Goal: Task Accomplishment & Management: Manage account settings

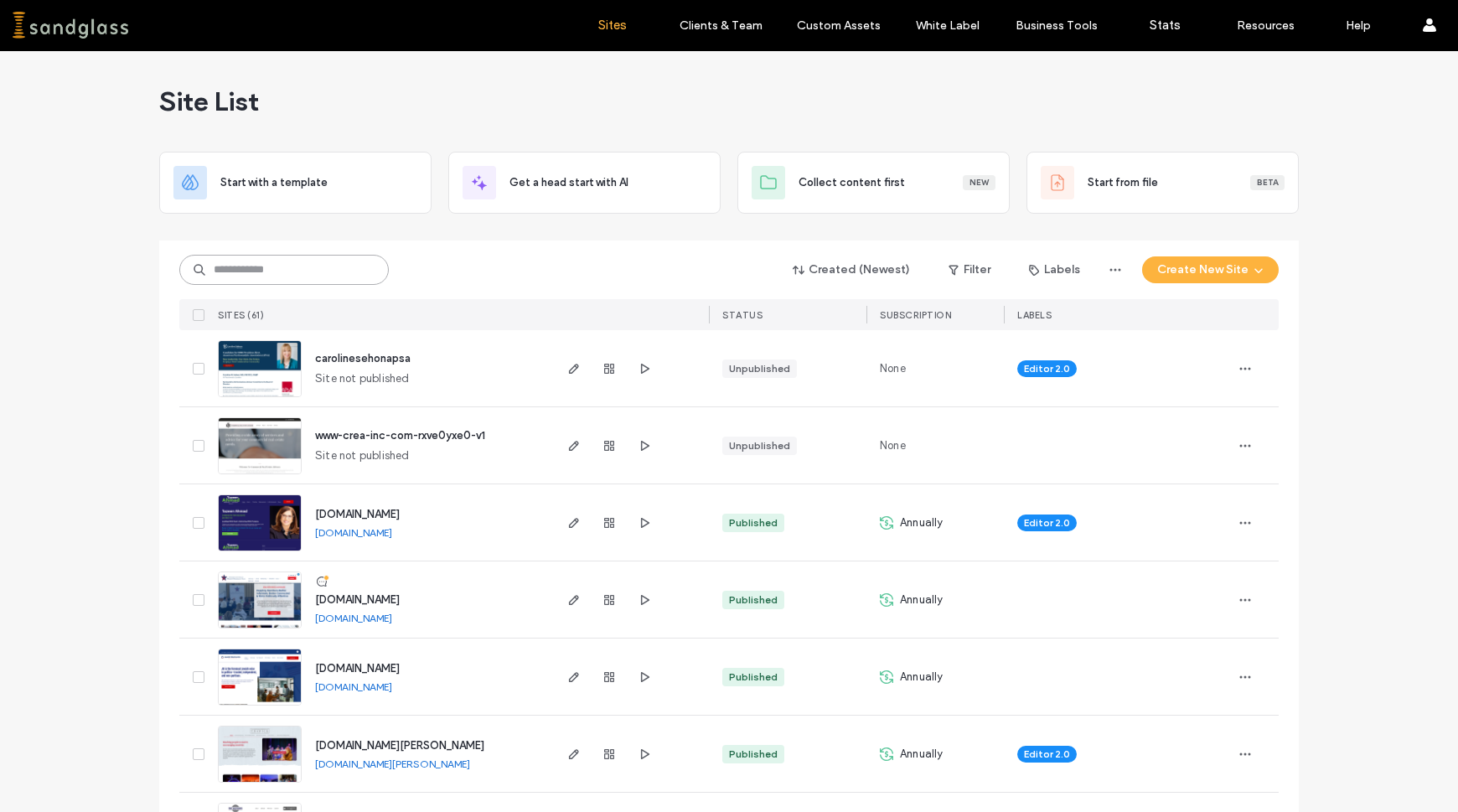
click at [277, 271] on input at bounding box center [284, 270] width 209 height 30
click at [603, 597] on icon "button" at bounding box center [609, 599] width 13 height 13
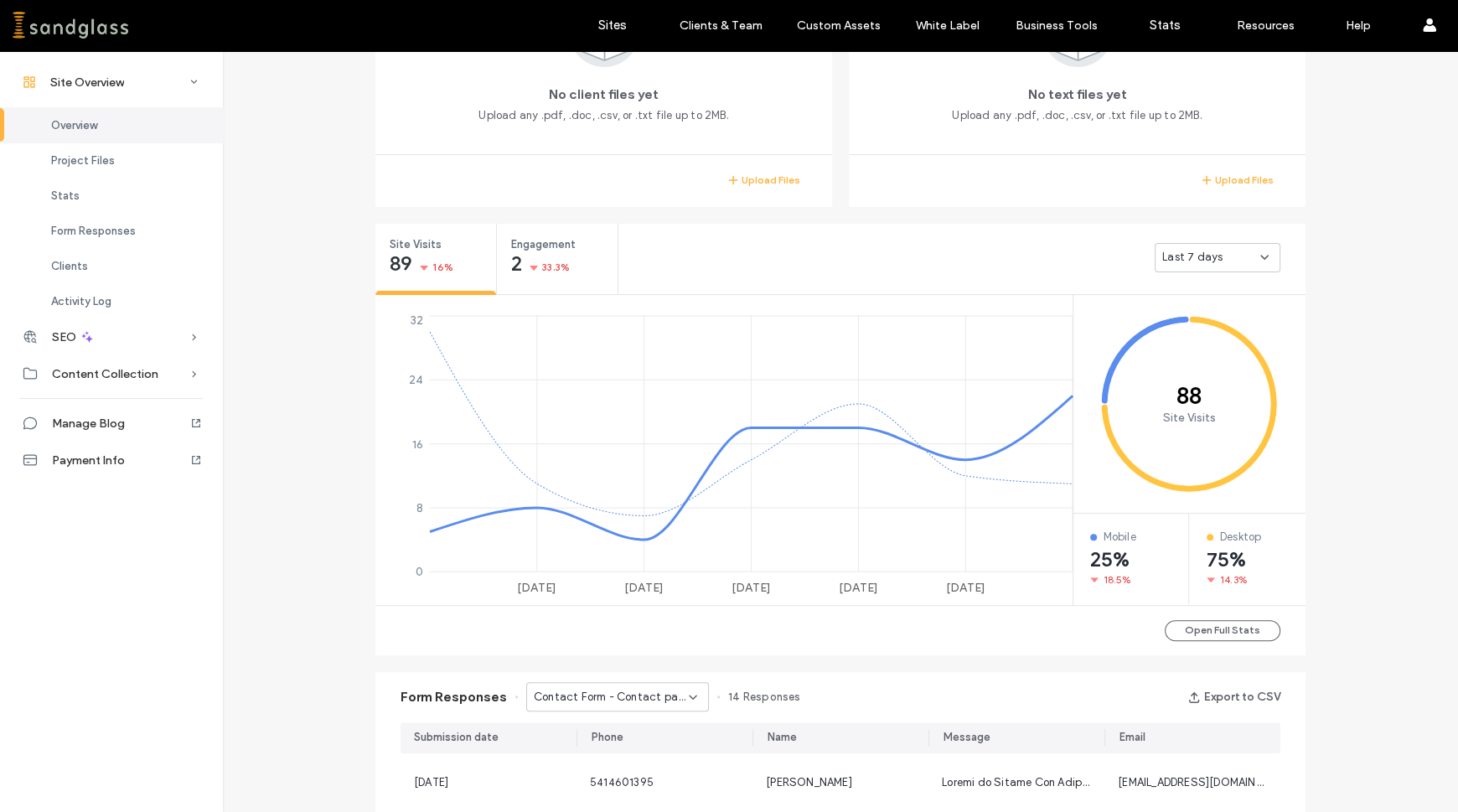
scroll to position [477, 0]
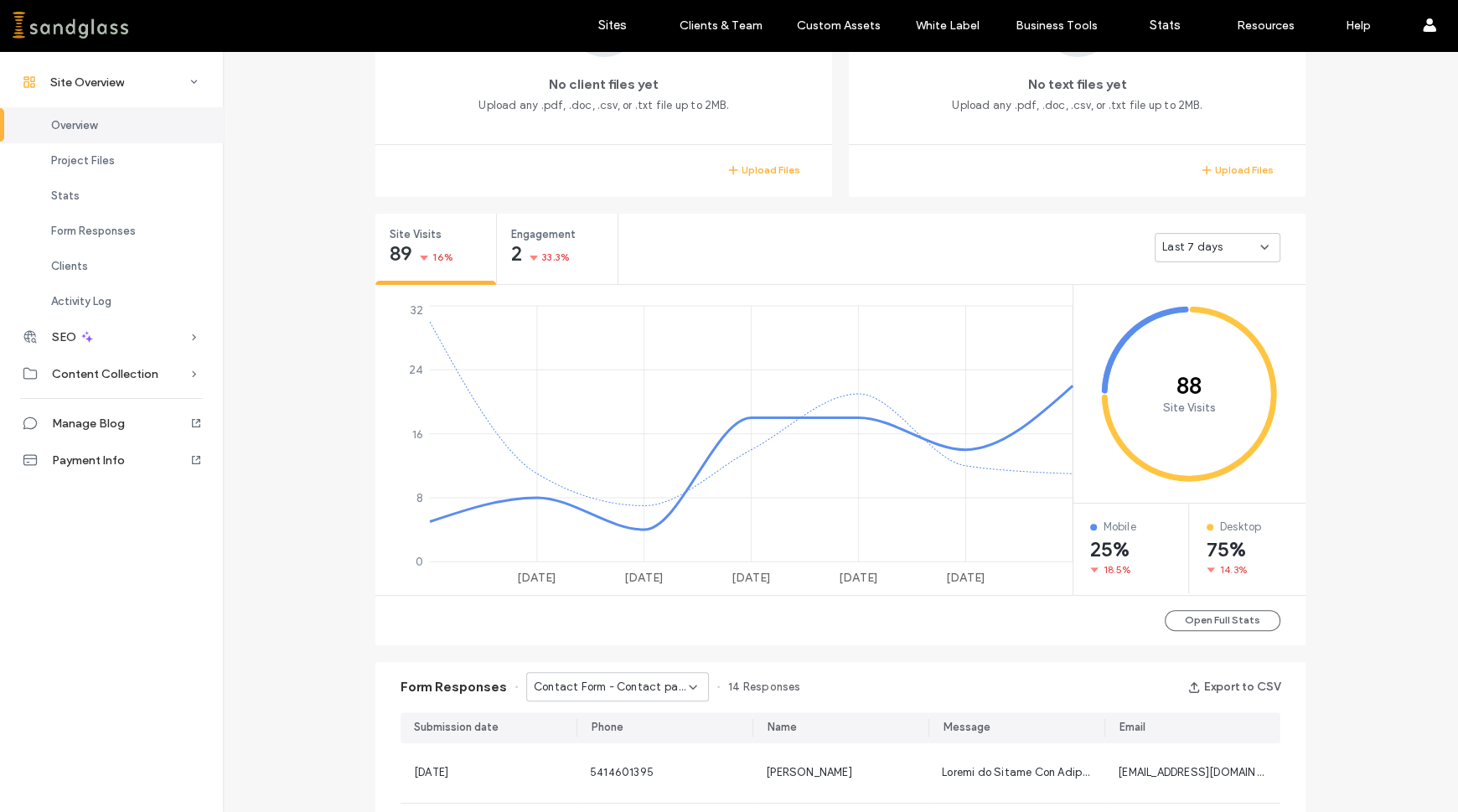
click at [1251, 258] on div "Last 7 days" at bounding box center [1217, 247] width 125 height 29
click at [1228, 326] on div "Last 30 days" at bounding box center [1212, 334] width 124 height 29
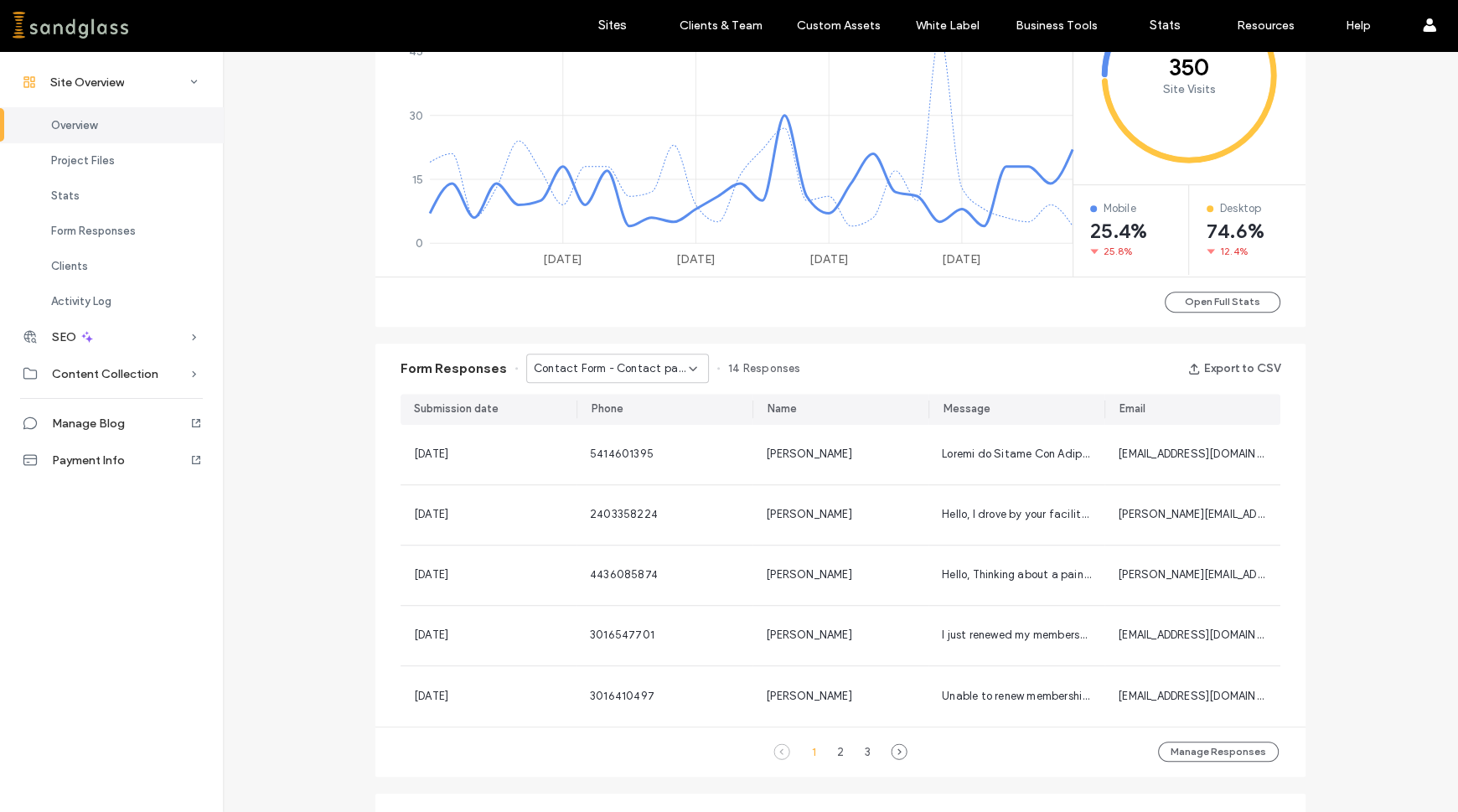
scroll to position [804, 0]
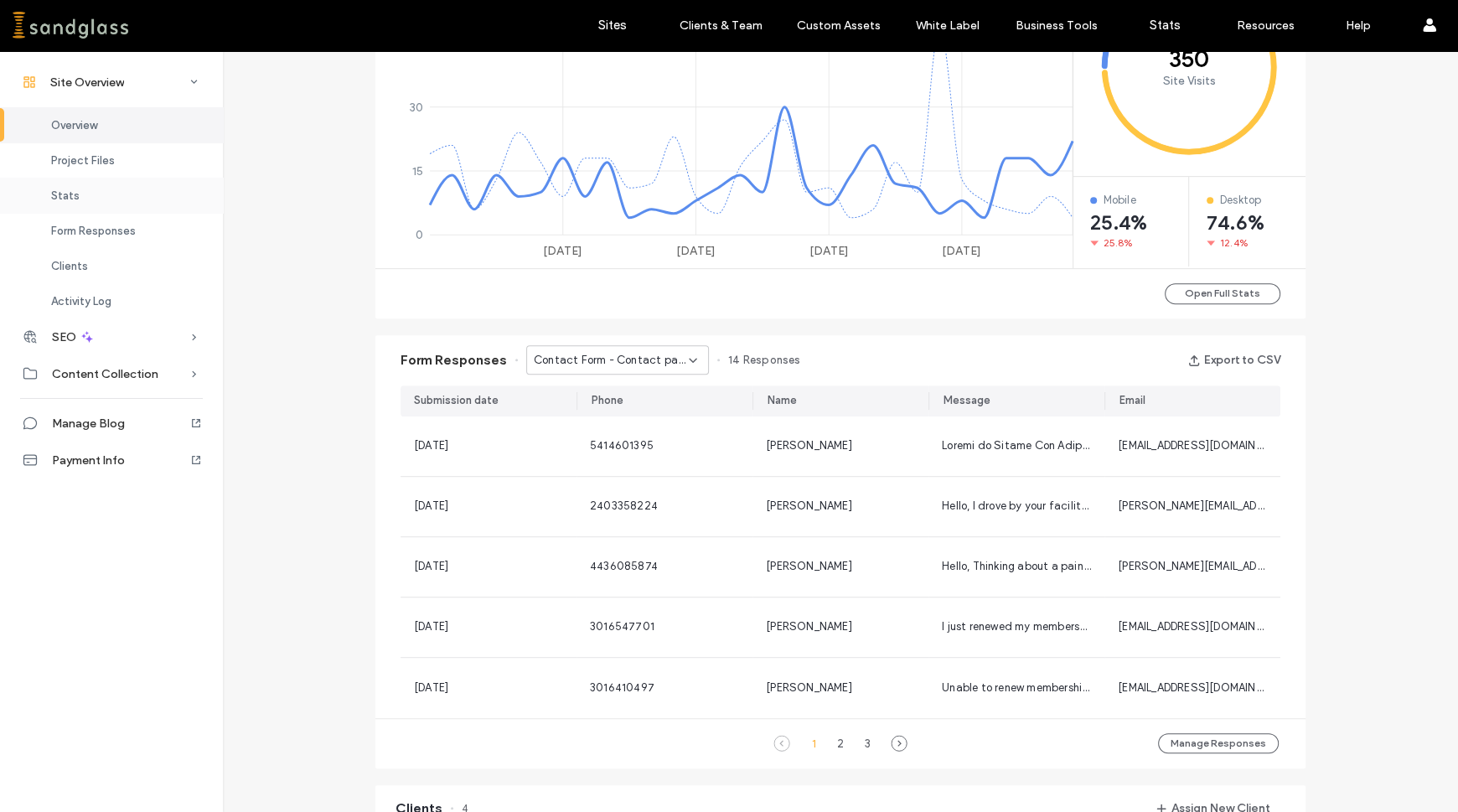
click at [96, 193] on div "Stats" at bounding box center [111, 195] width 223 height 35
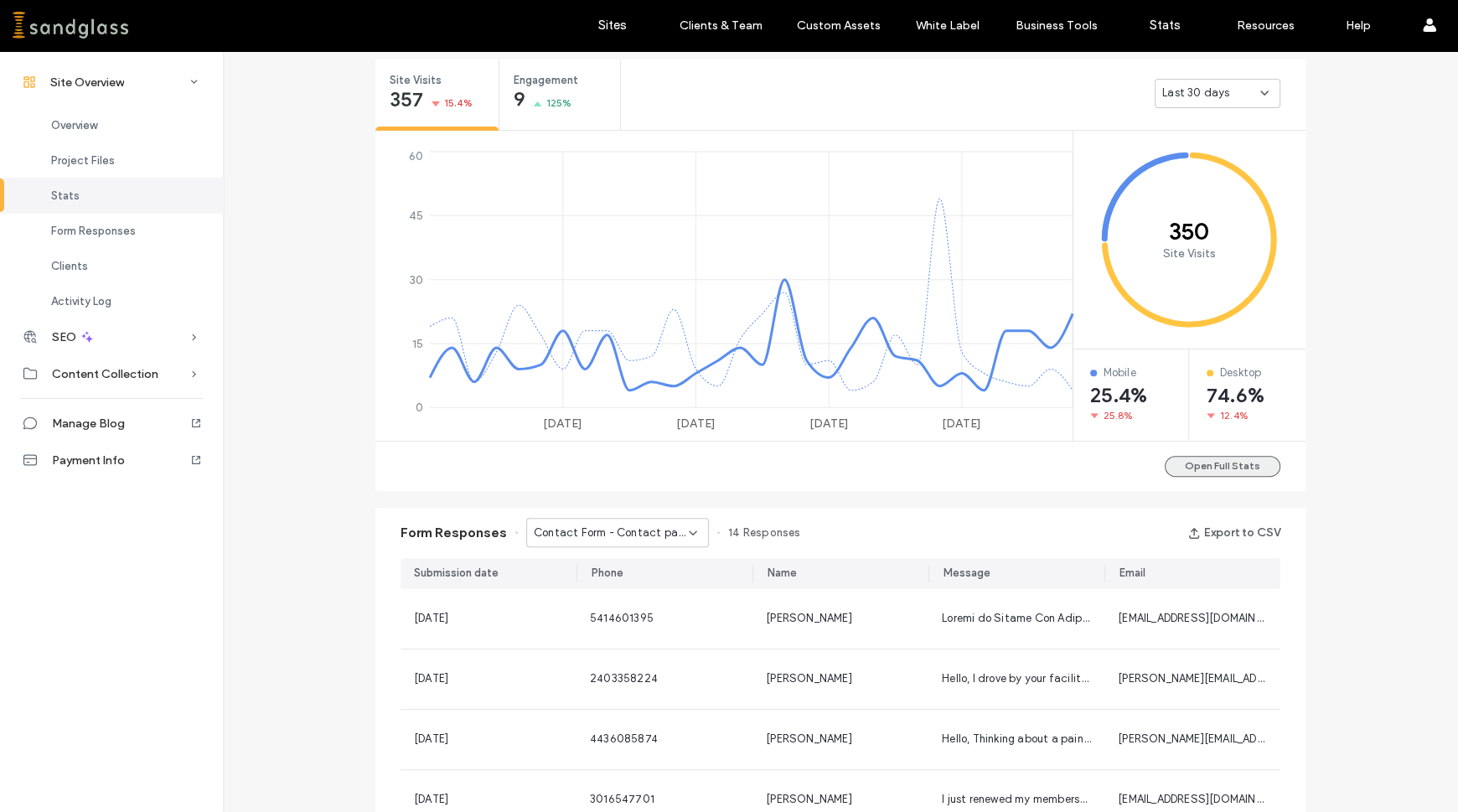
click at [1220, 457] on button "Open Full Stats" at bounding box center [1223, 466] width 116 height 21
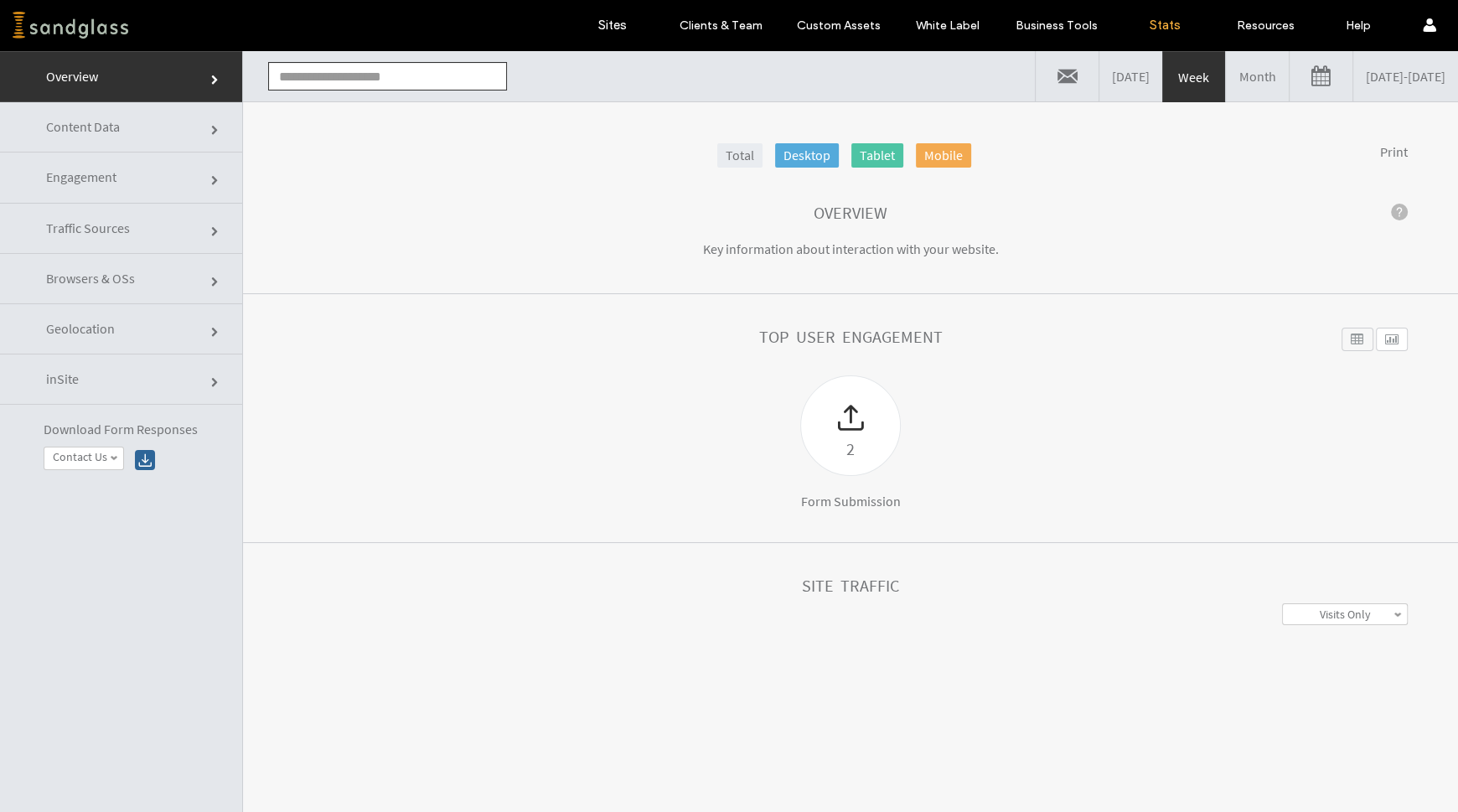
type input "**********"
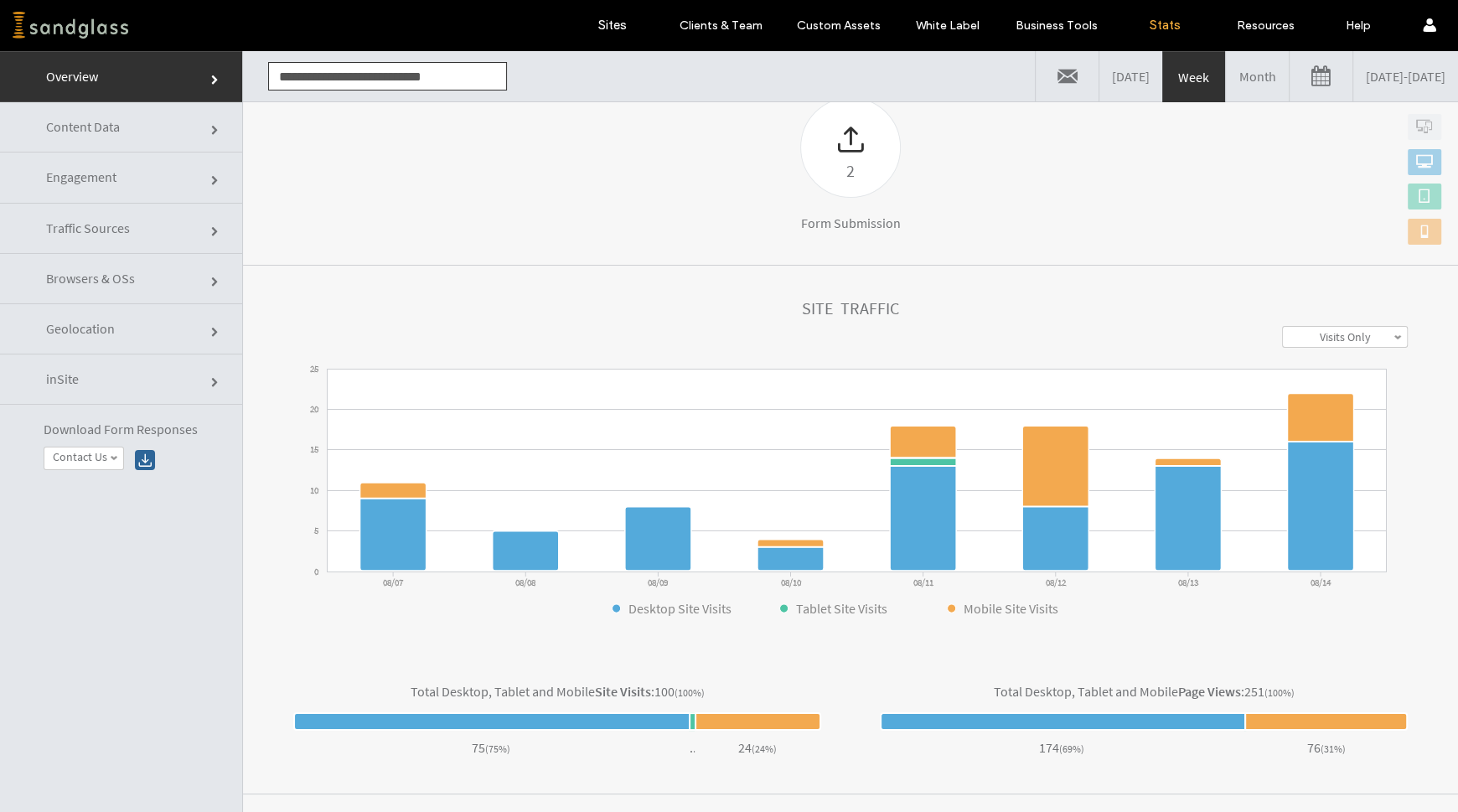
scroll to position [342, 0]
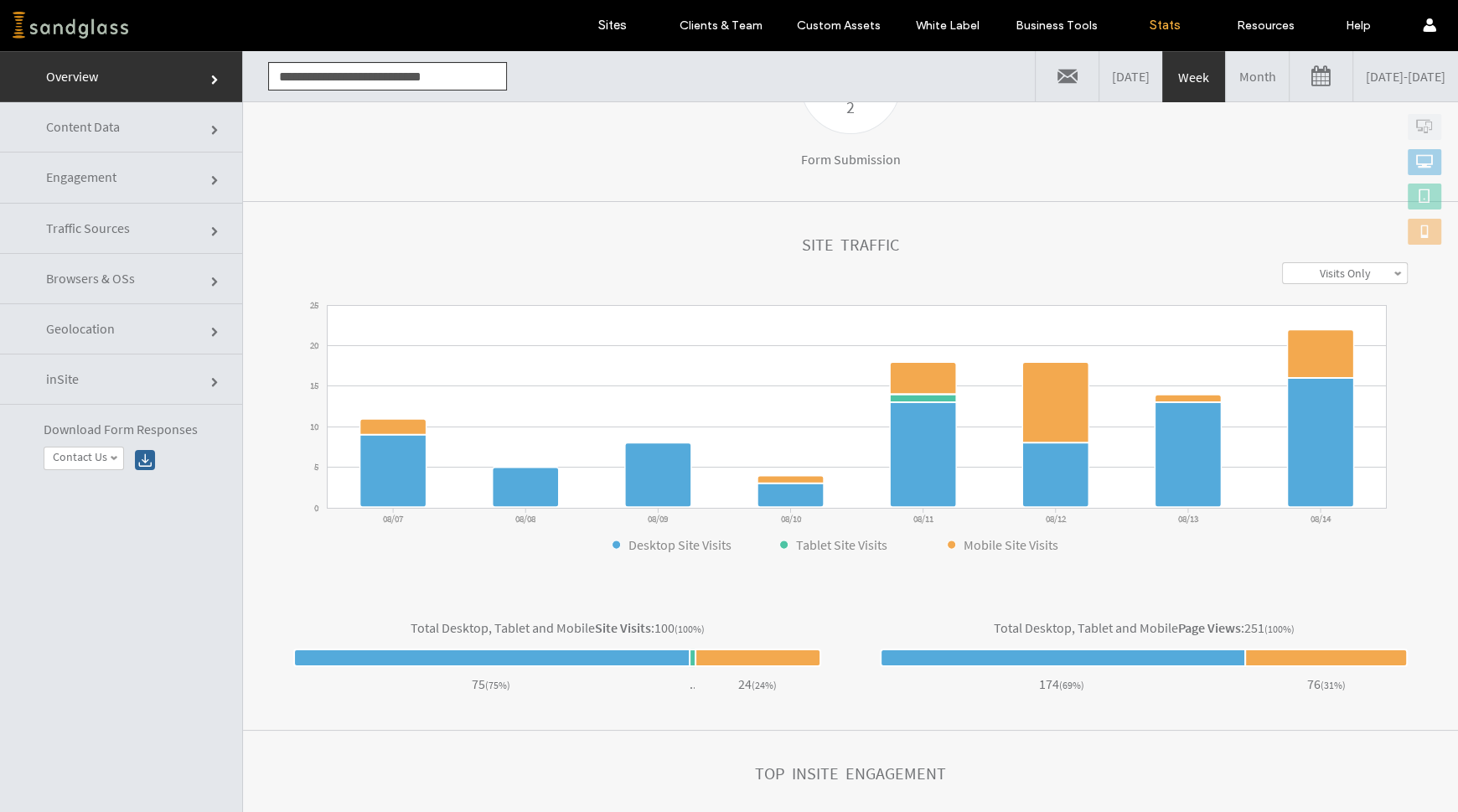
click at [1355, 271] on link "Visits Only" at bounding box center [1346, 272] width 124 height 20
click at [1343, 328] on label "Visits + Views" at bounding box center [1345, 335] width 64 height 15
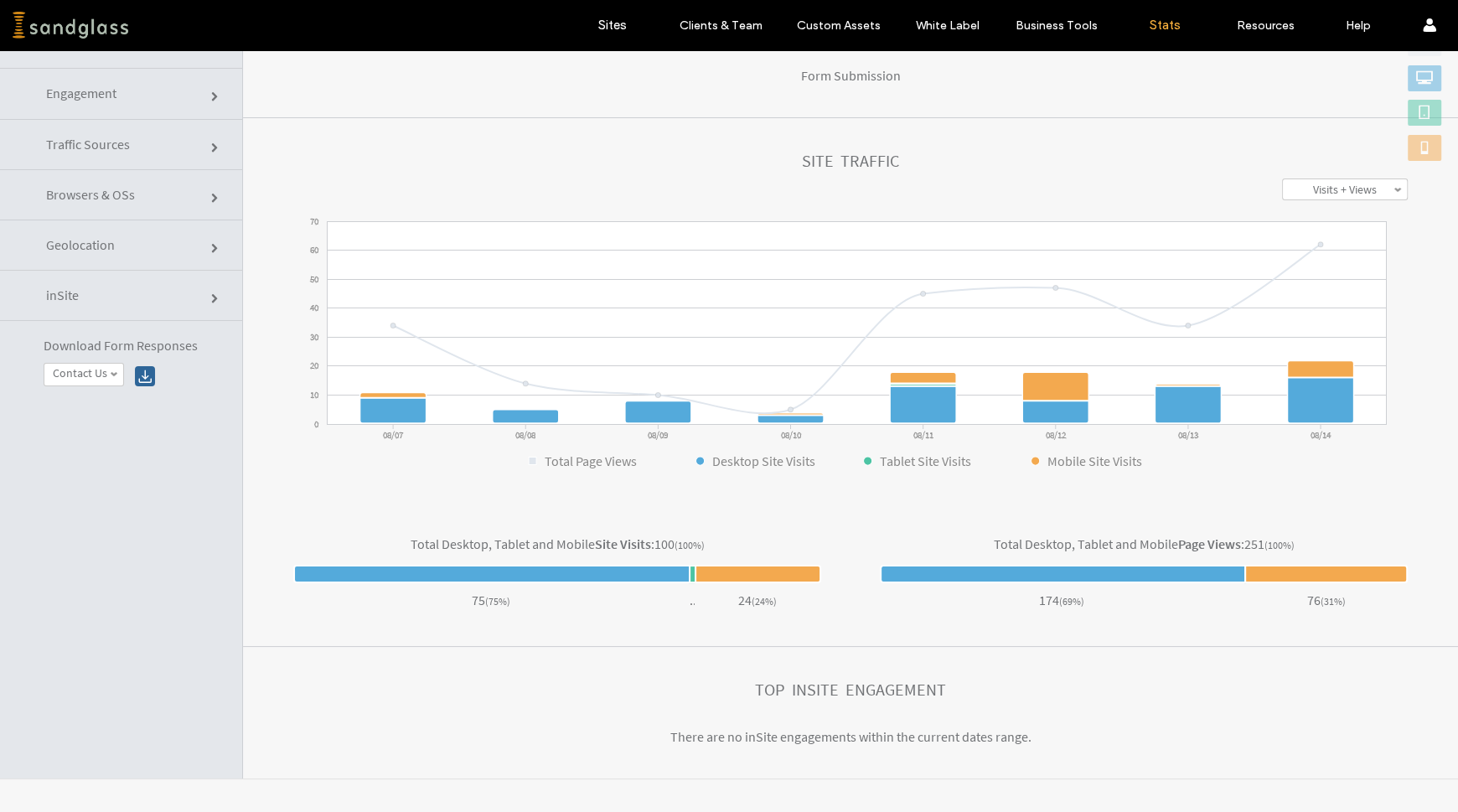
scroll to position [0, 0]
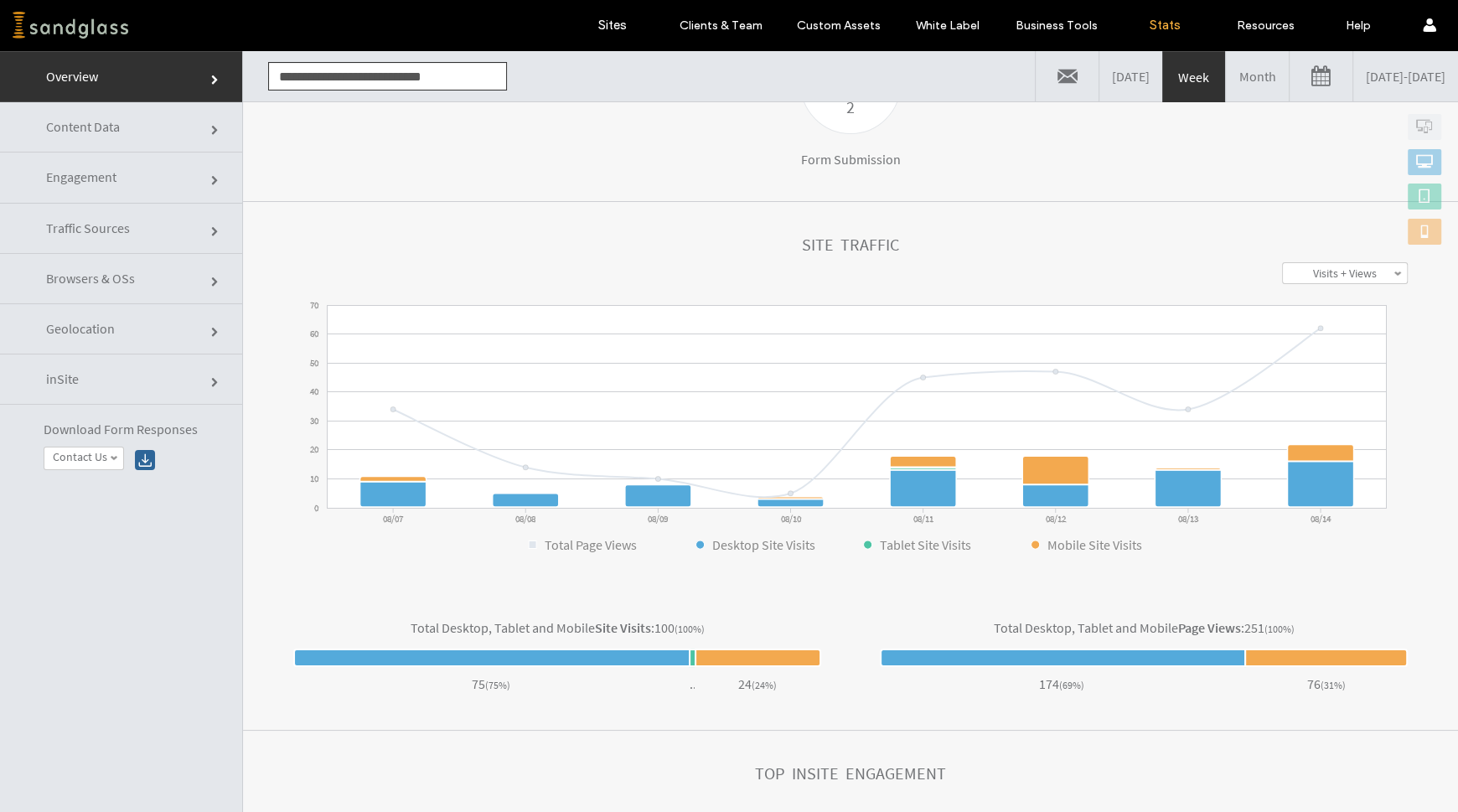
click at [211, 130] on span "Content Data" at bounding box center [216, 130] width 10 height 10
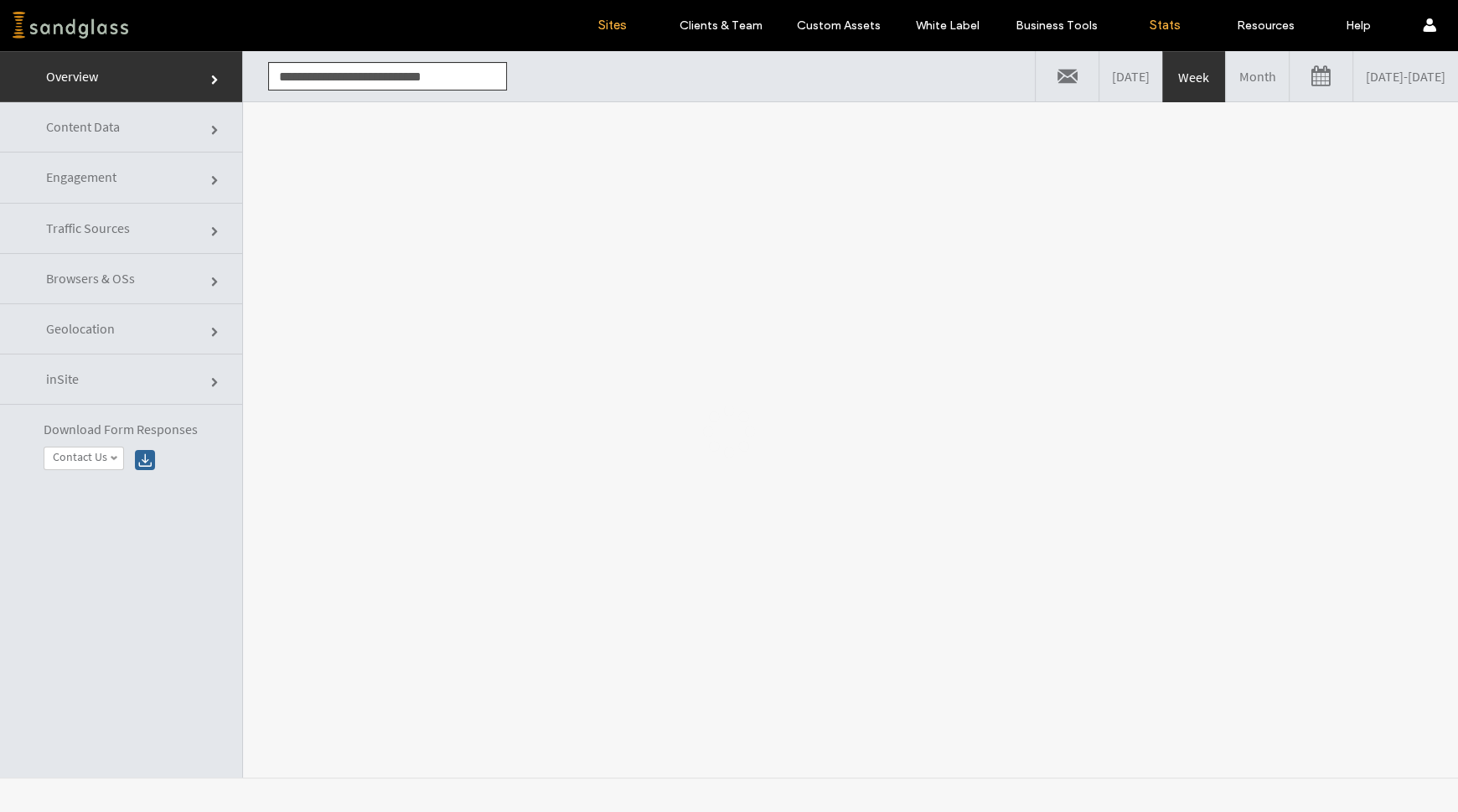
click at [610, 23] on label "Sites" at bounding box center [612, 25] width 29 height 15
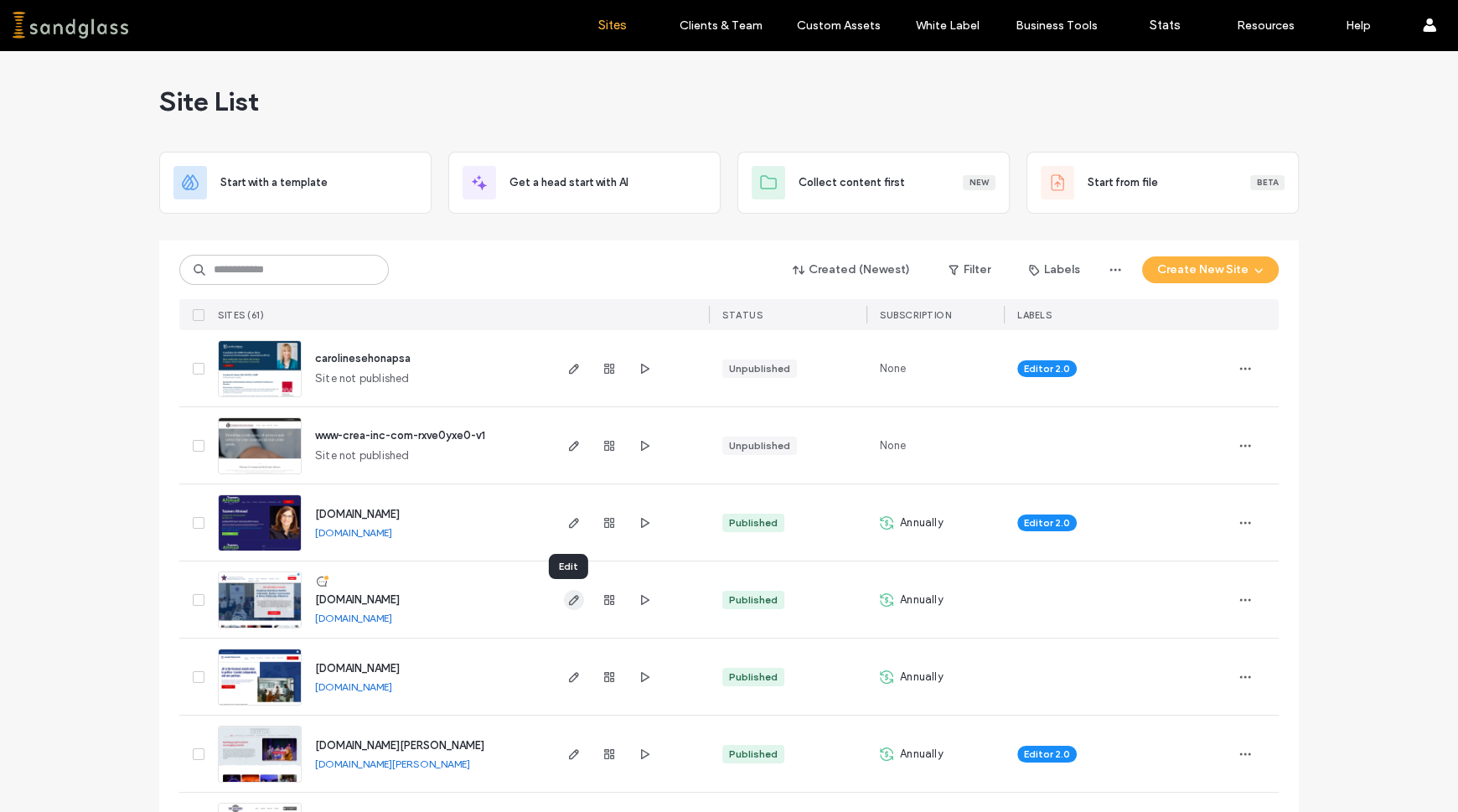
click at [570, 603] on use "button" at bounding box center [574, 599] width 10 height 10
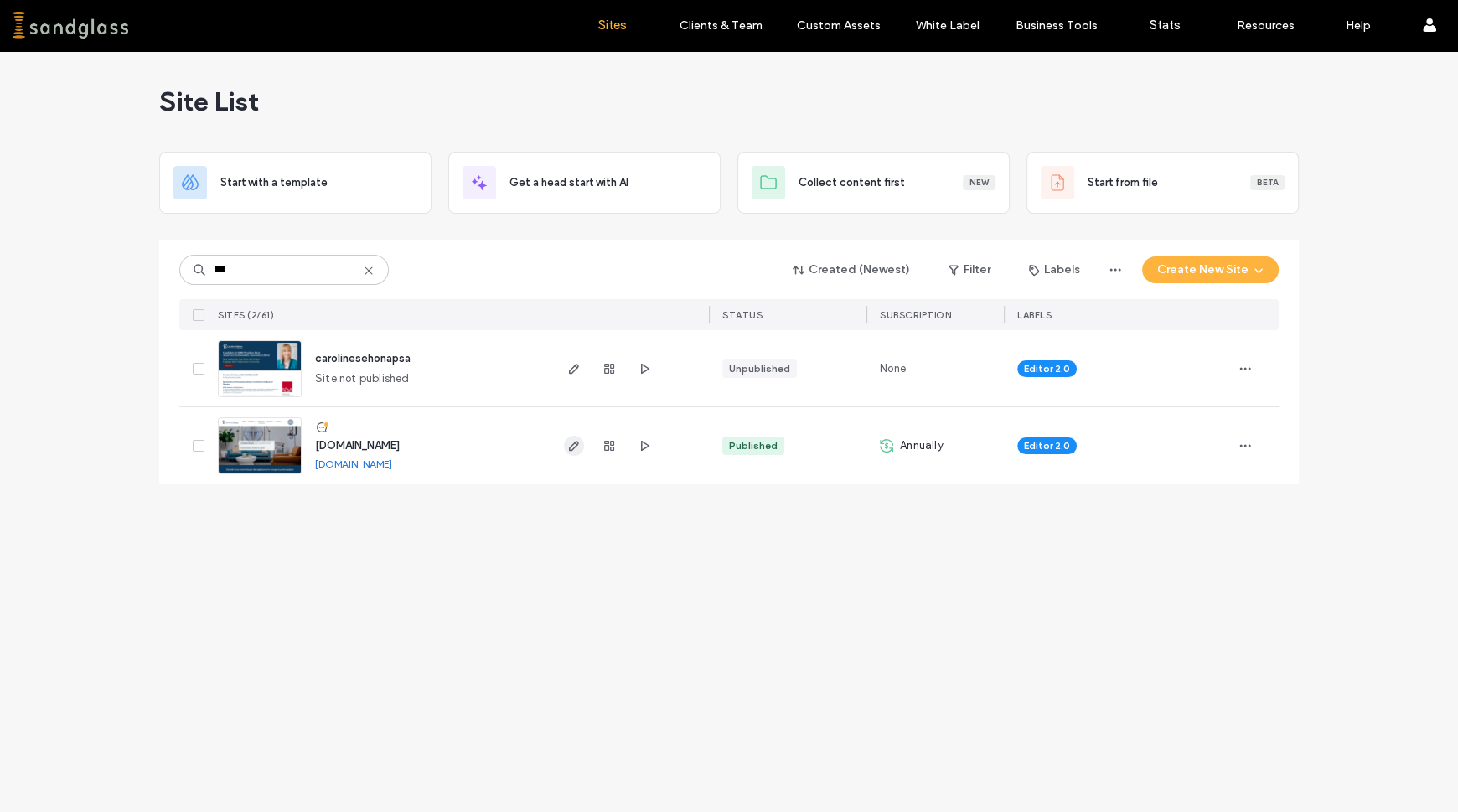
type input "***"
click at [570, 451] on icon "button" at bounding box center [574, 445] width 13 height 13
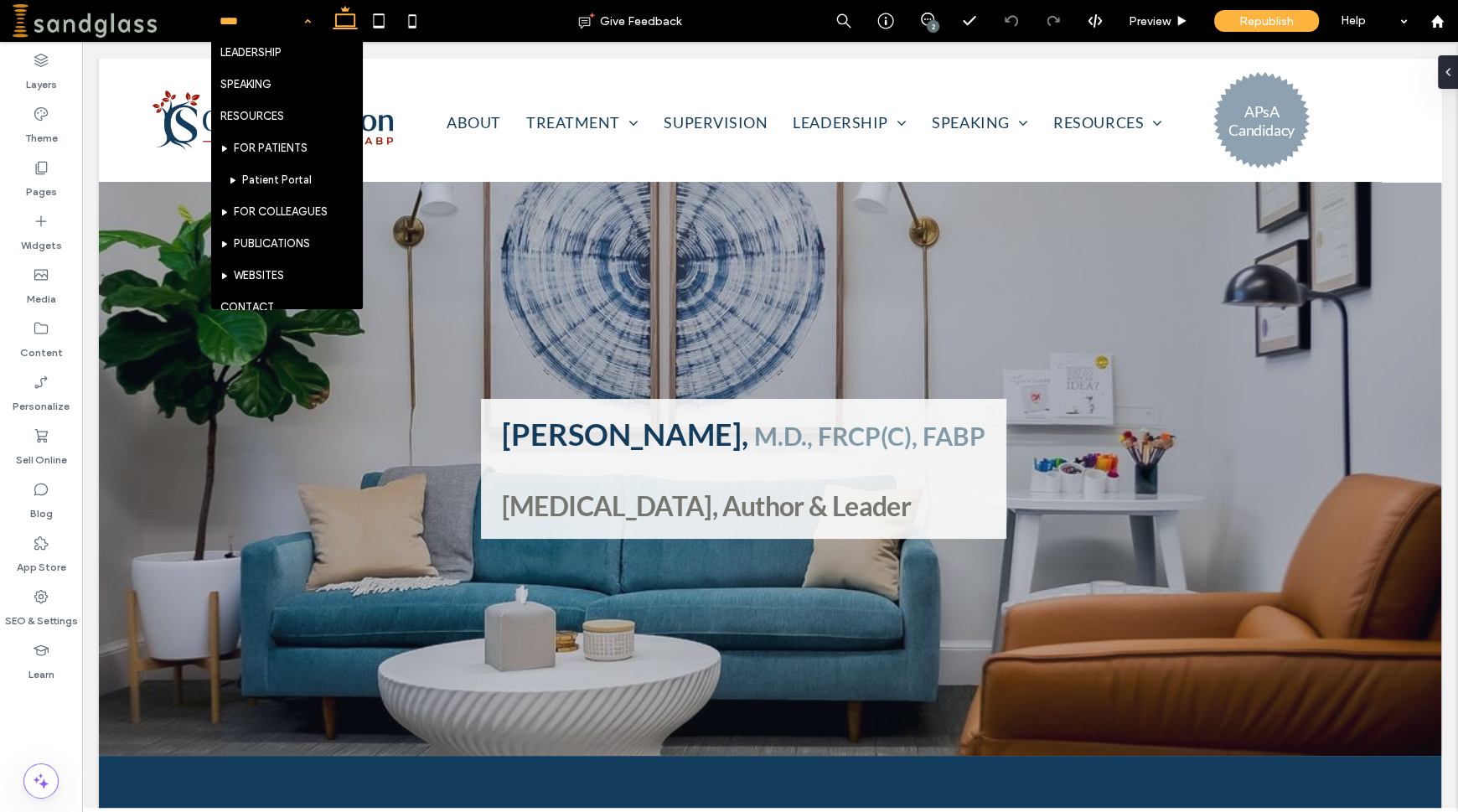
scroll to position [281, 0]
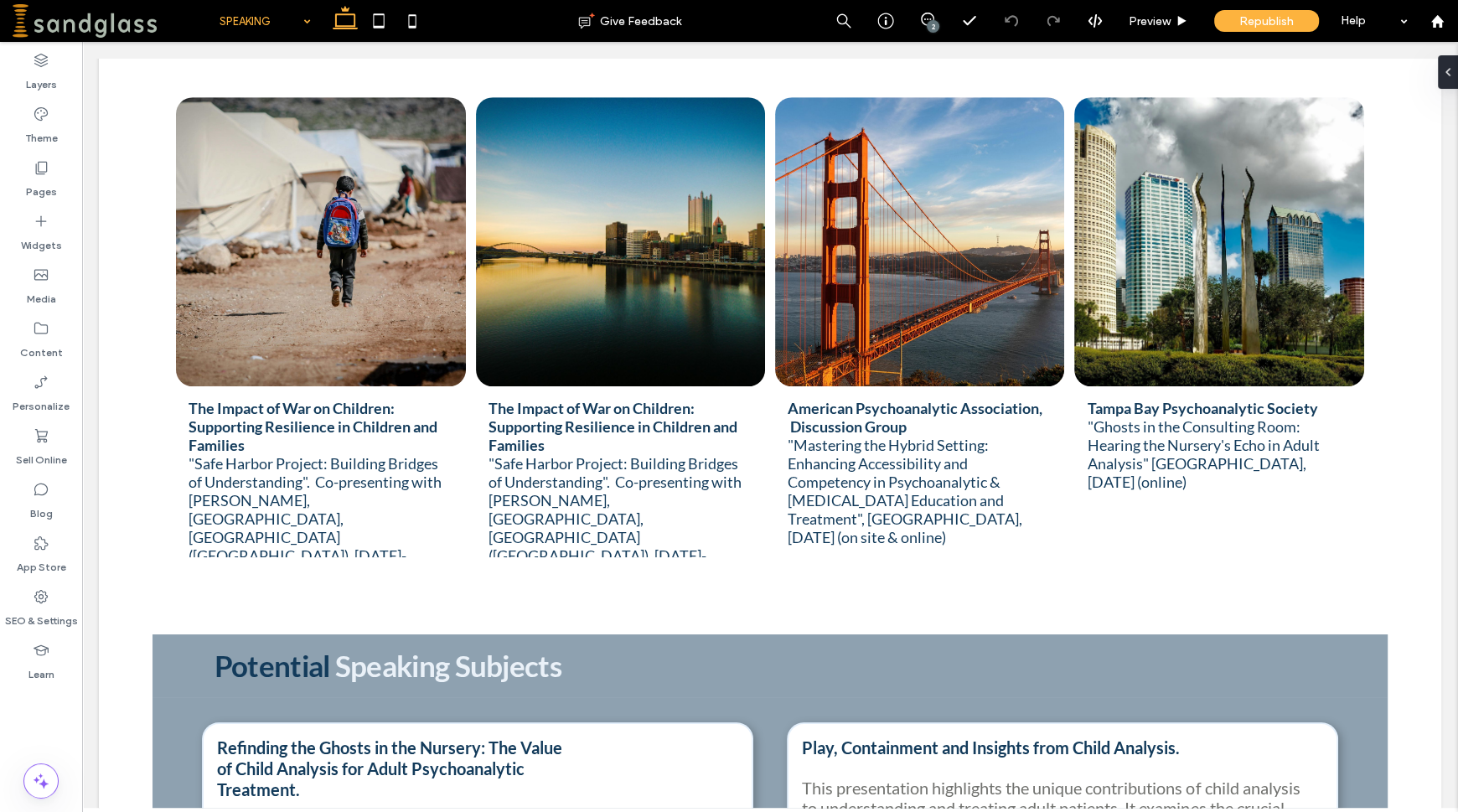
scroll to position [1169, 0]
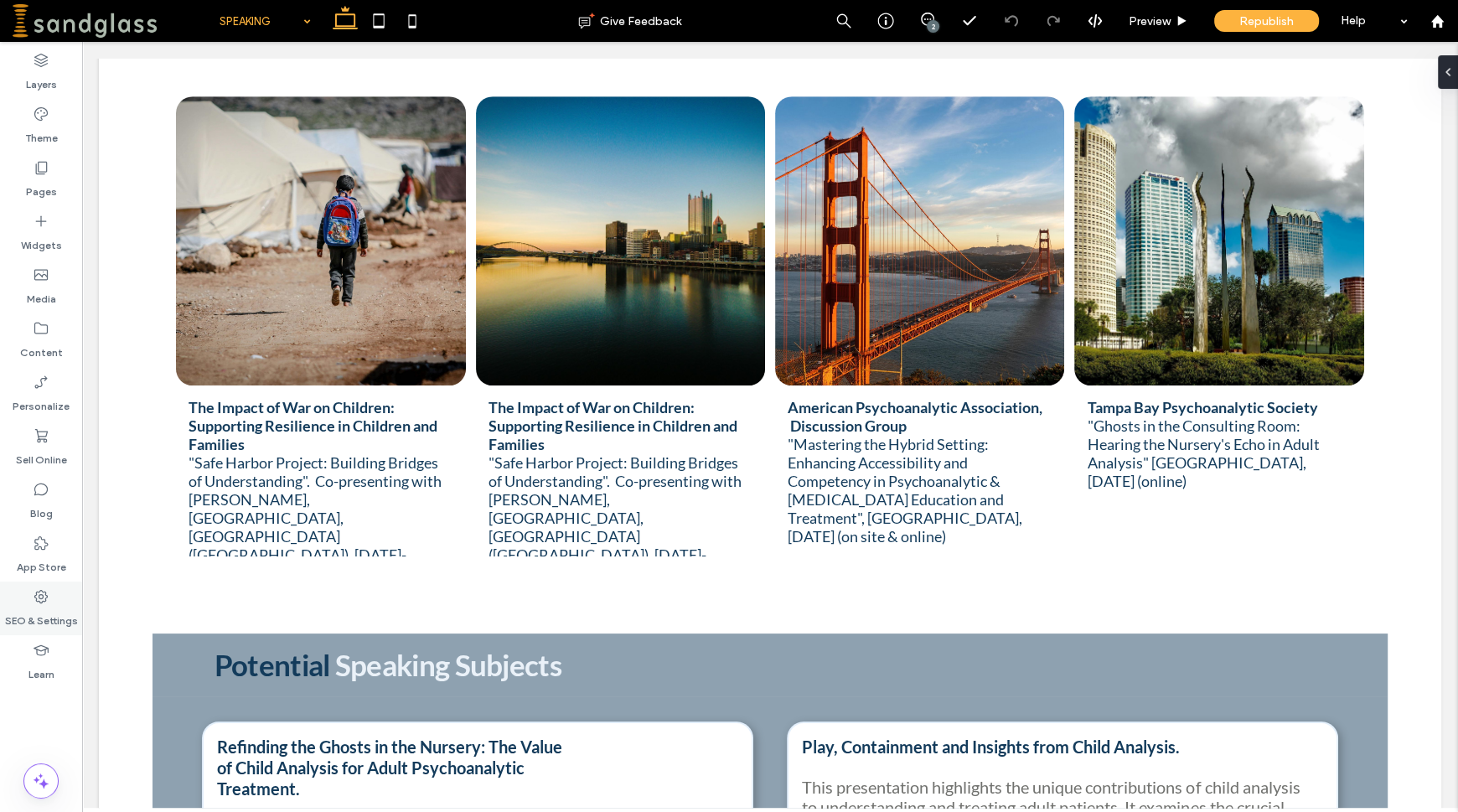
click at [48, 611] on label "SEO & Settings" at bounding box center [41, 617] width 73 height 24
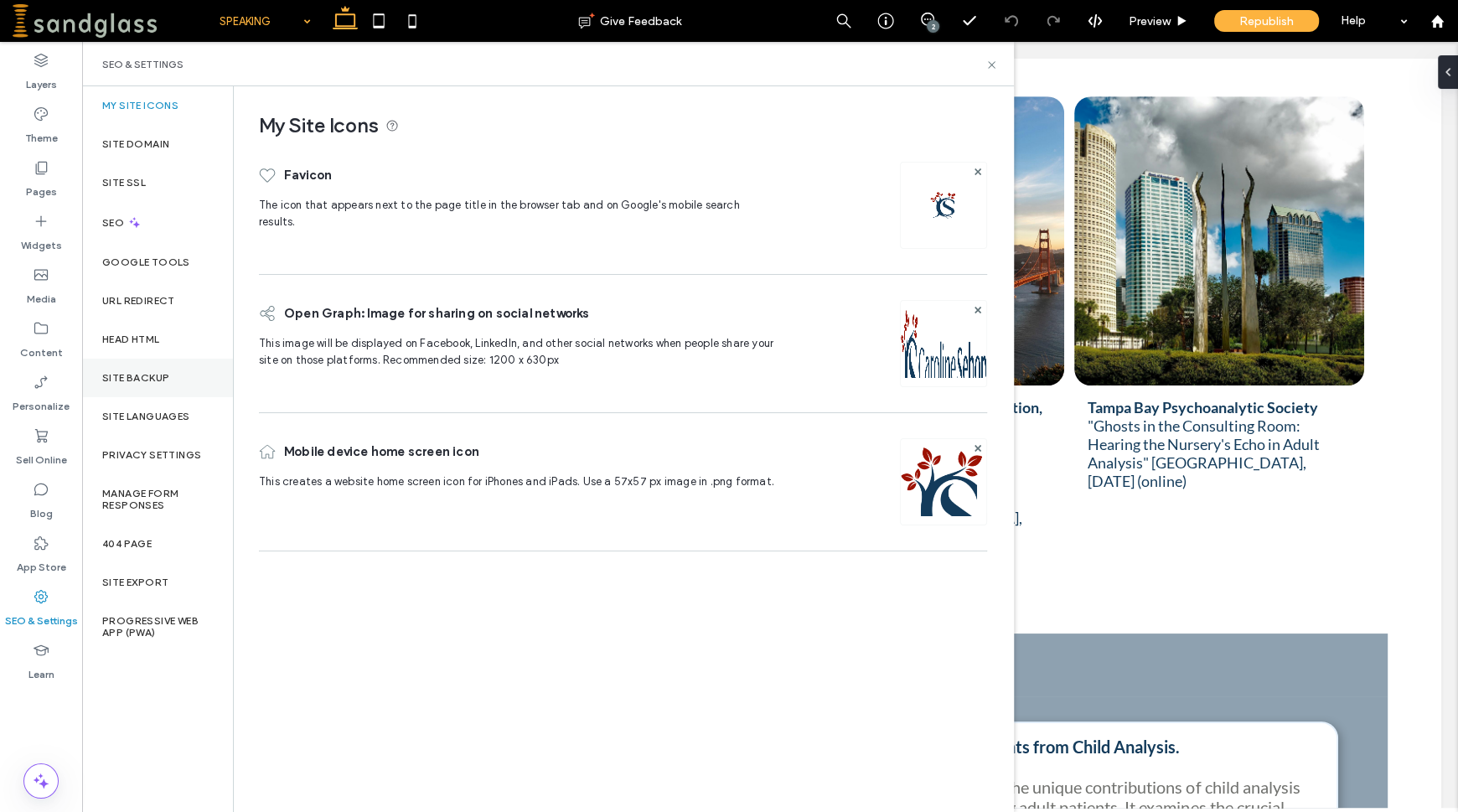
click at [145, 376] on label "Site Backup" at bounding box center [136, 378] width 67 height 11
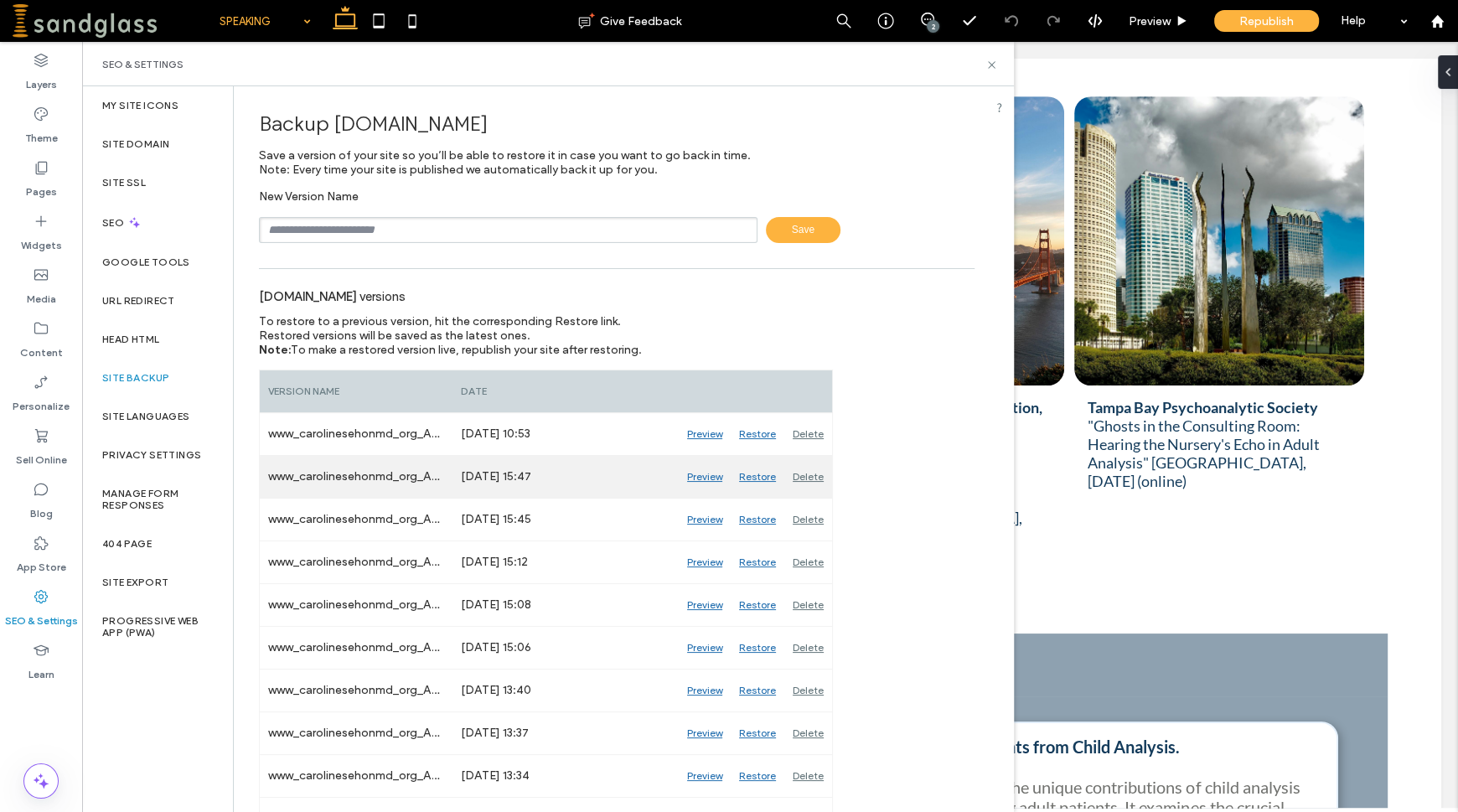
click at [706, 480] on div "Preview" at bounding box center [704, 477] width 52 height 42
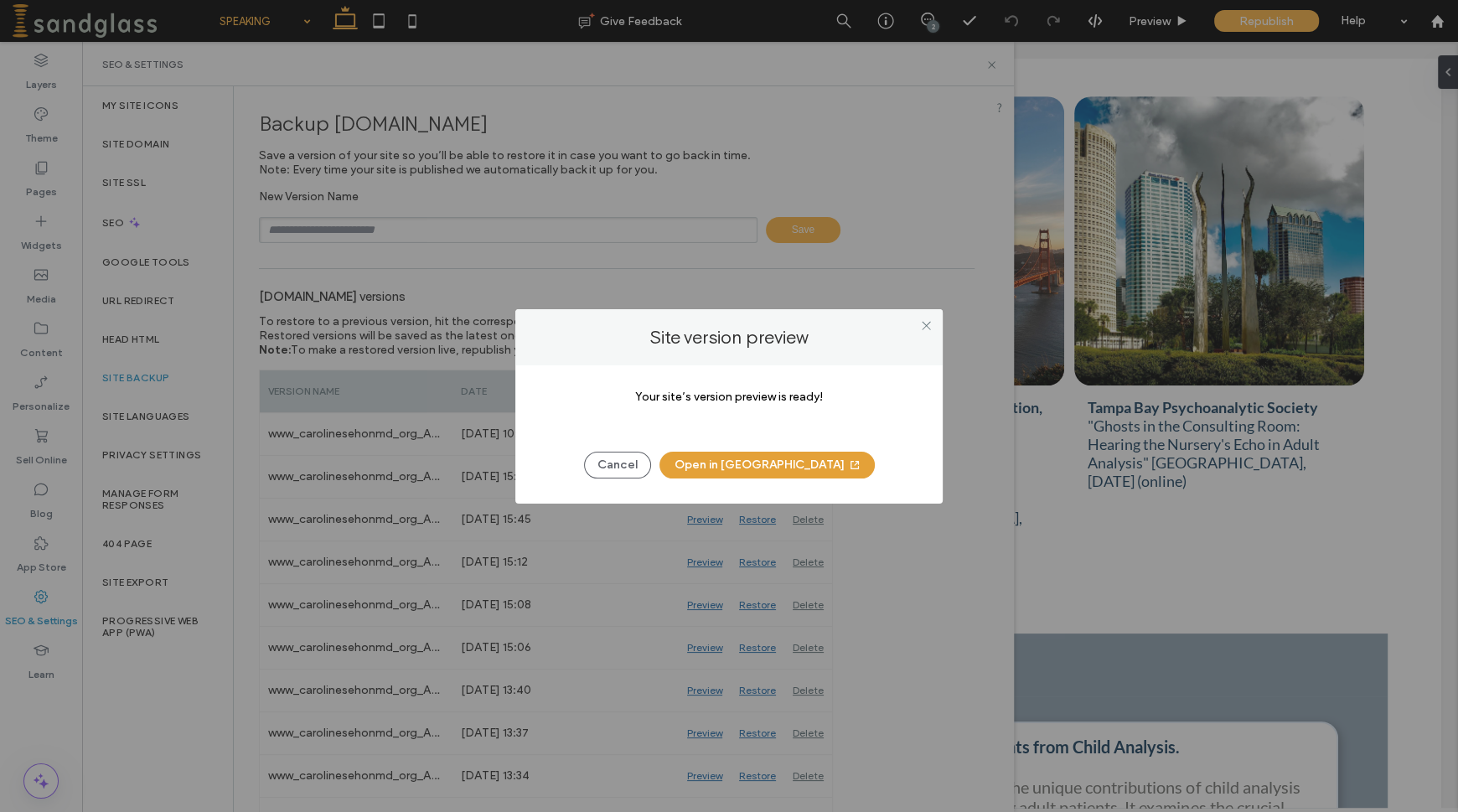
click at [728, 468] on button "Open in [GEOGRAPHIC_DATA]" at bounding box center [768, 465] width 216 height 27
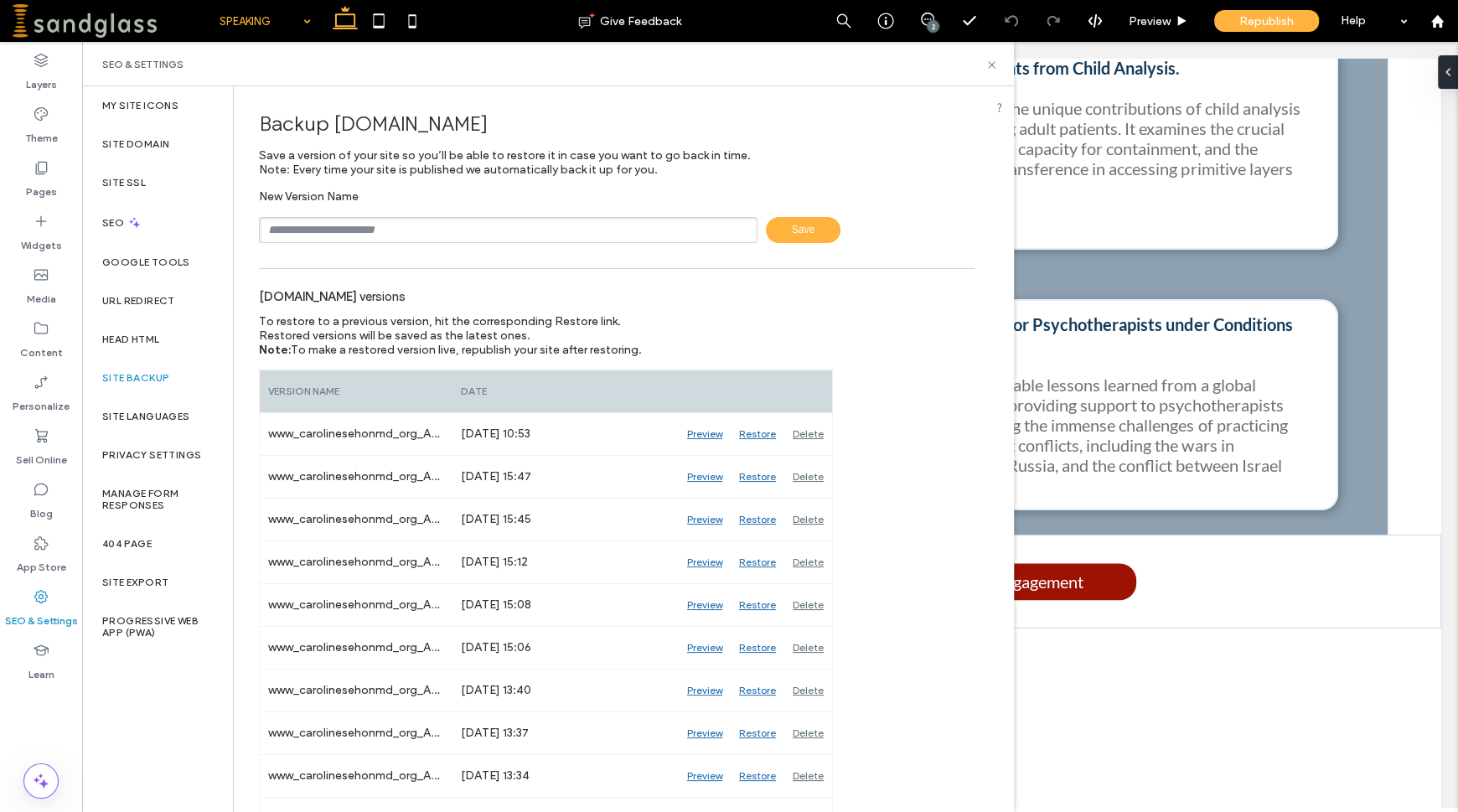
scroll to position [1978, 0]
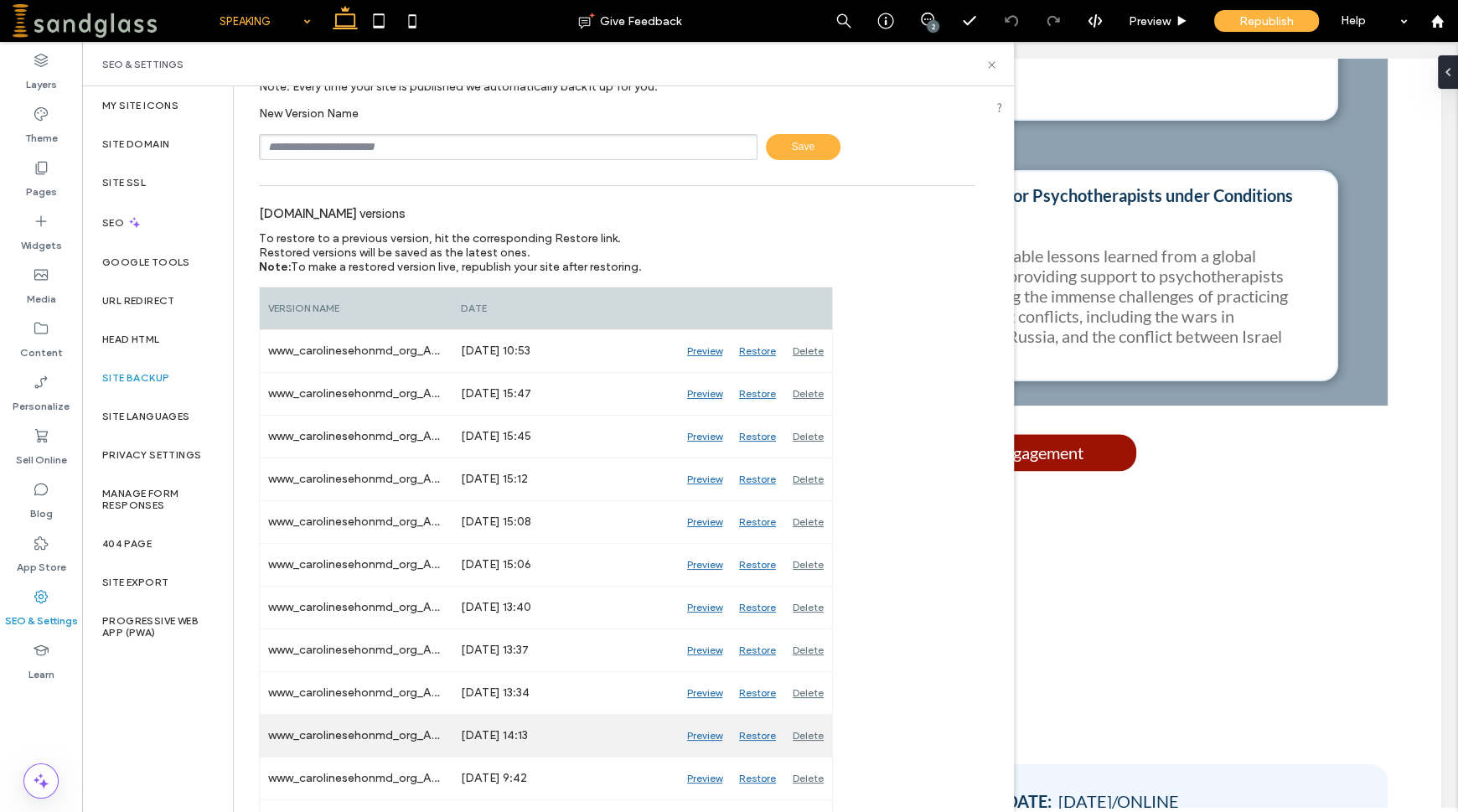
click at [709, 739] on div "Preview" at bounding box center [704, 736] width 52 height 42
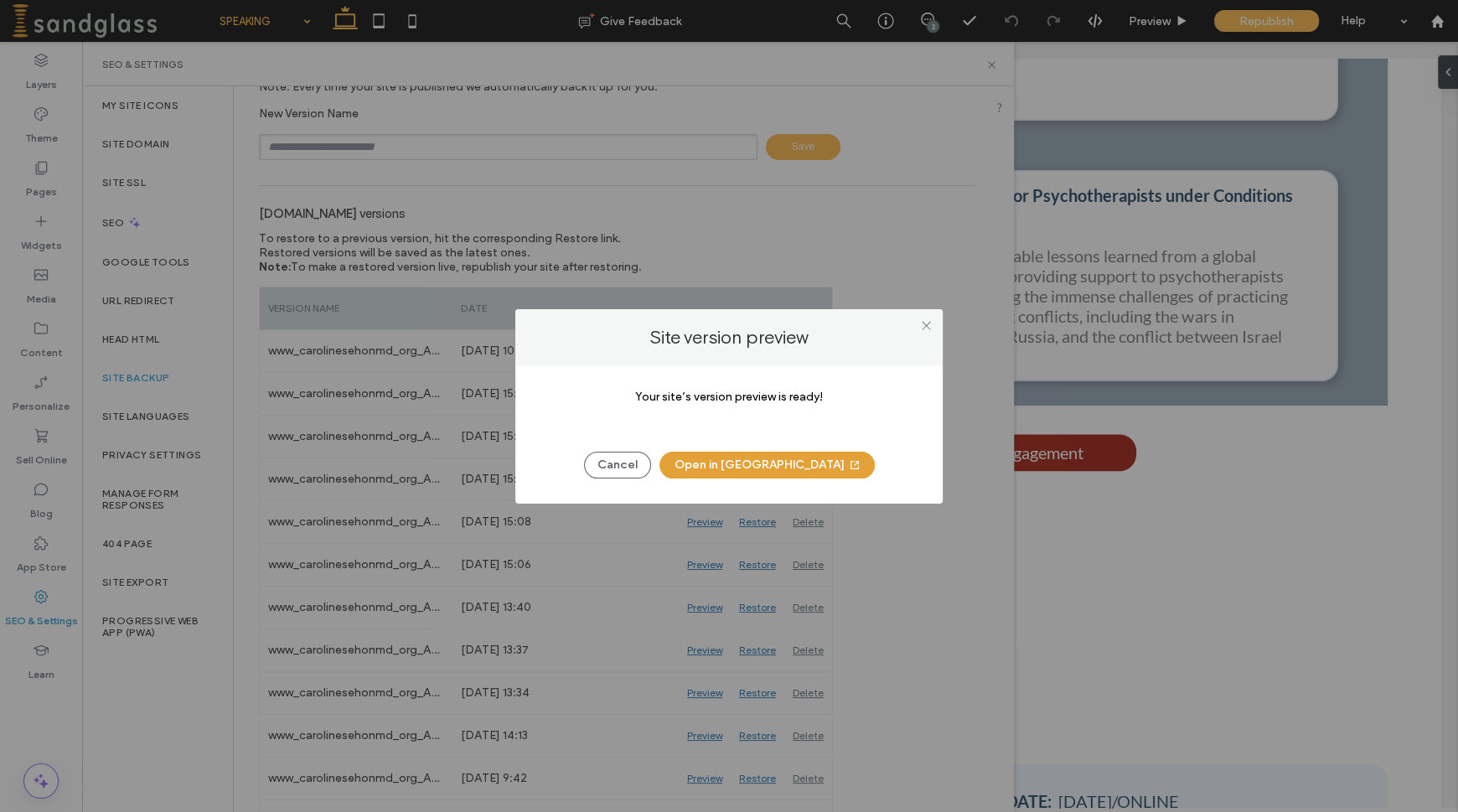
click at [779, 467] on button "Open in [GEOGRAPHIC_DATA]" at bounding box center [768, 465] width 216 height 27
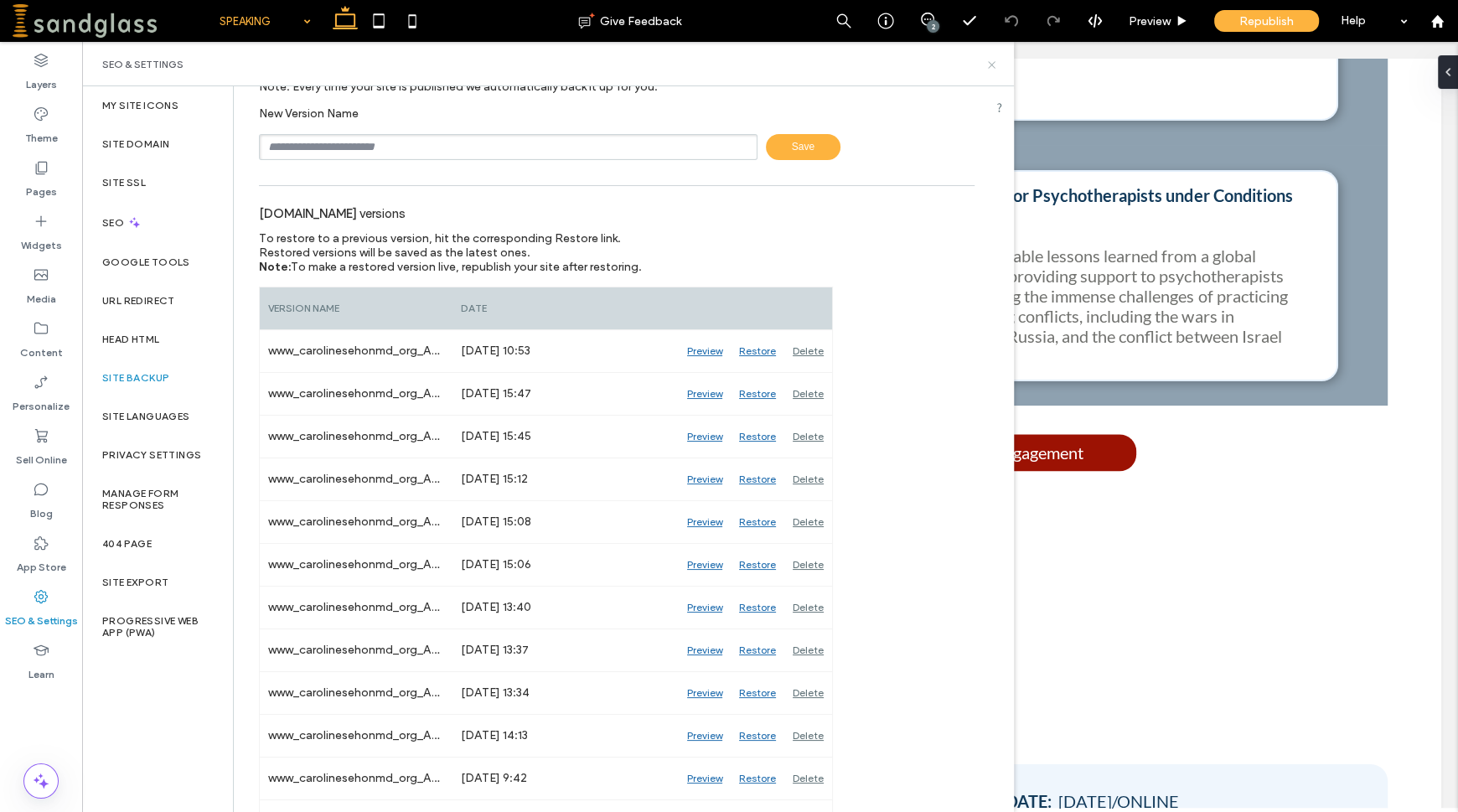
click at [994, 67] on use at bounding box center [992, 65] width 7 height 7
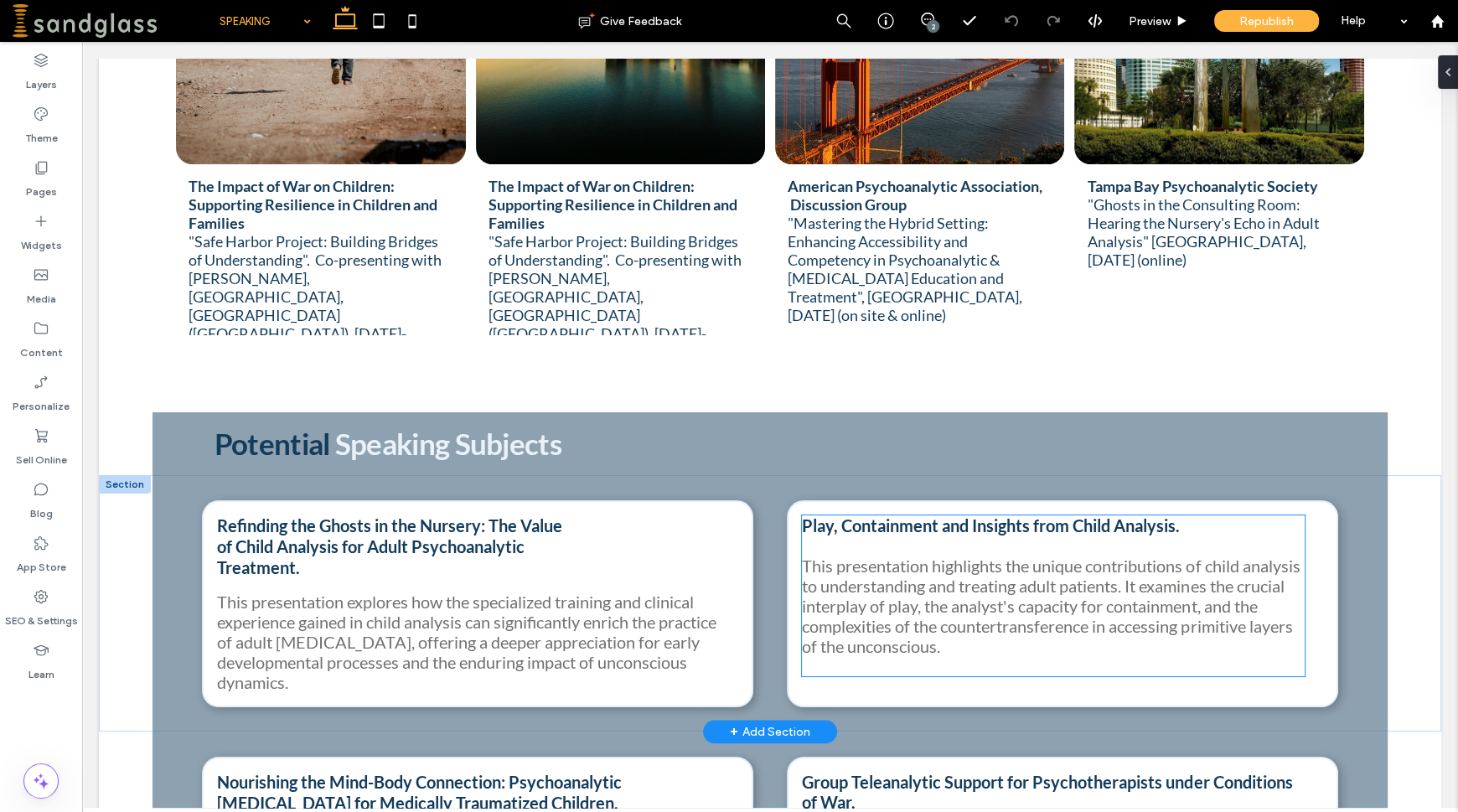
scroll to position [1140, 0]
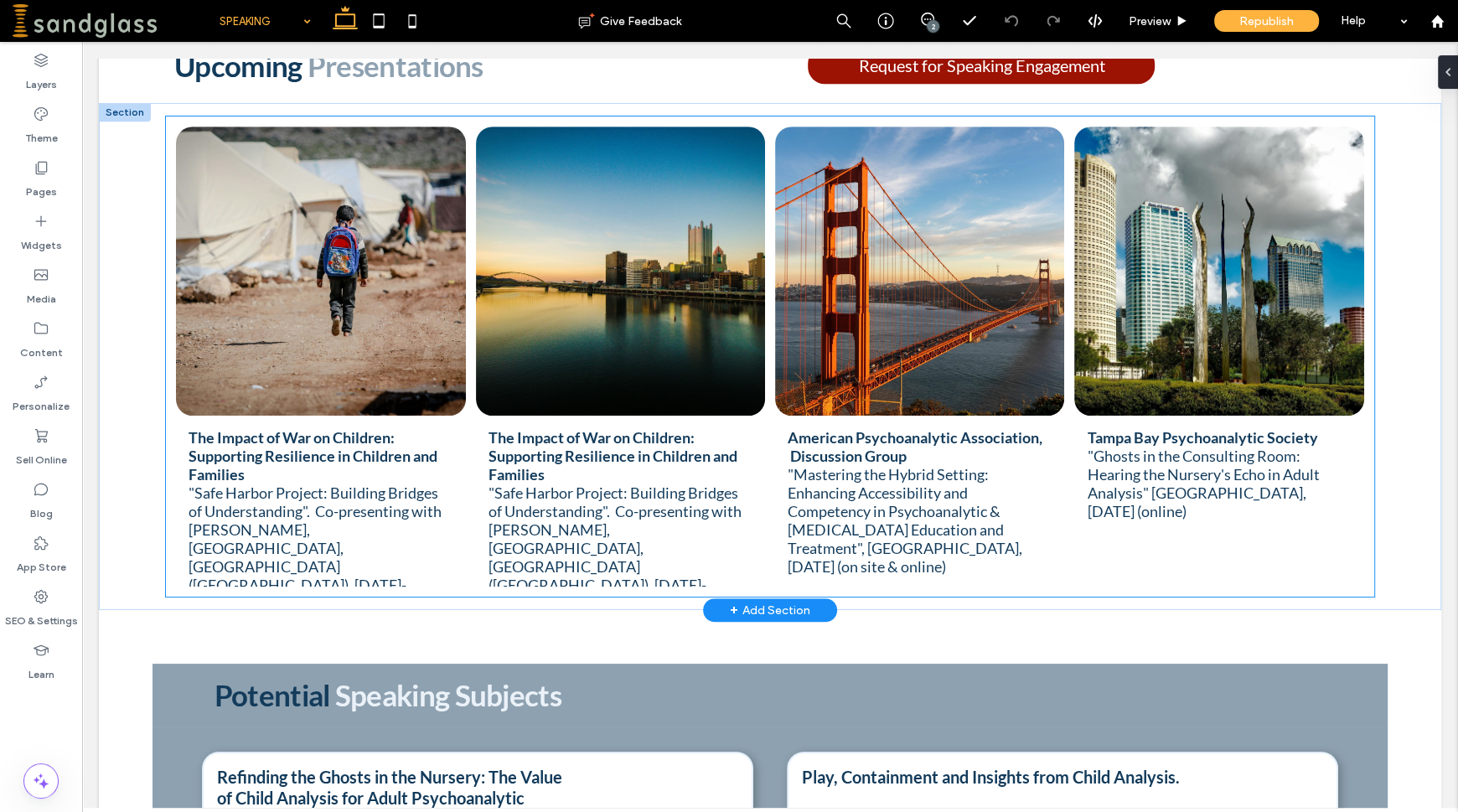
click at [584, 319] on link at bounding box center [620, 271] width 289 height 289
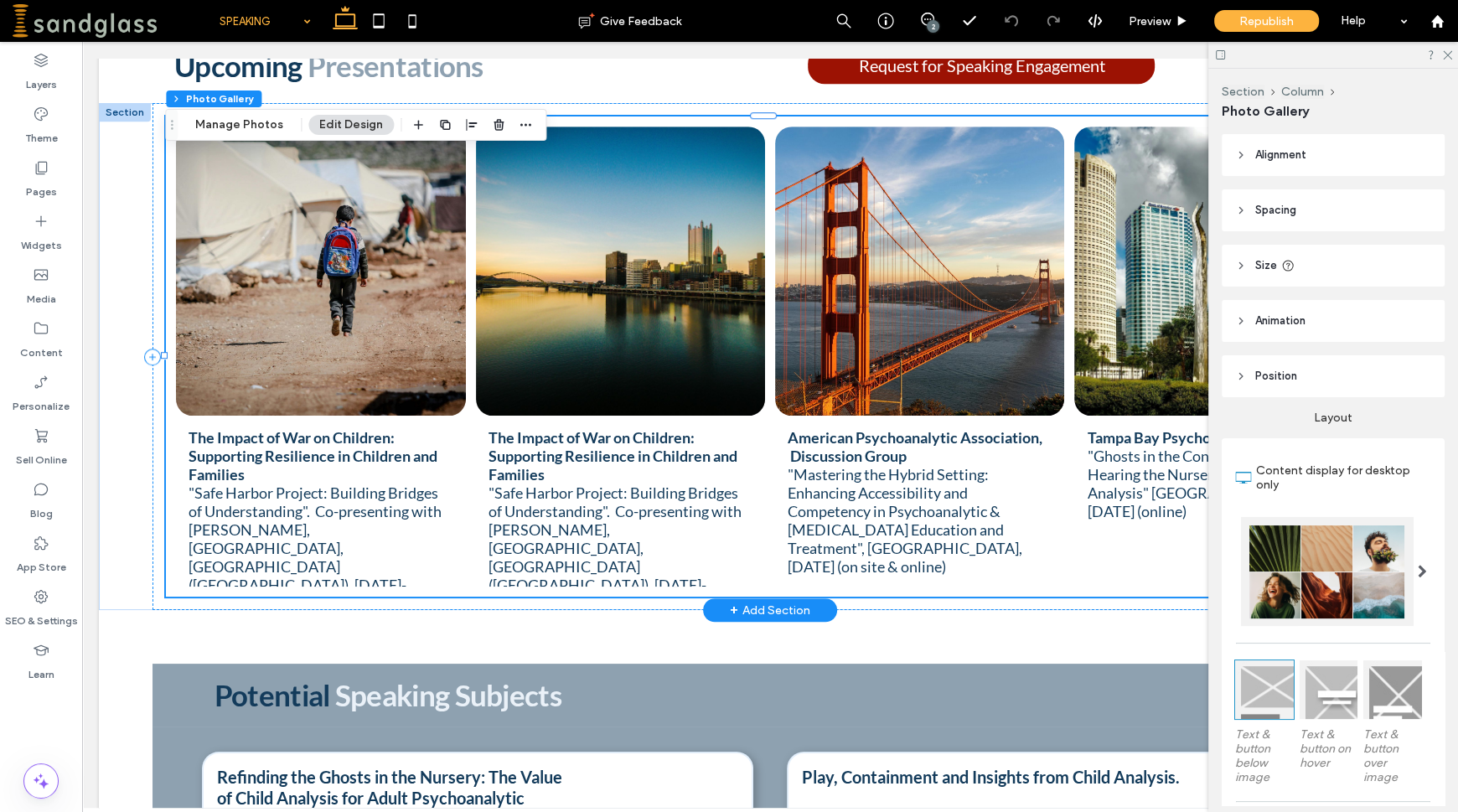
click at [616, 428] on span "The Impact of War on Children: Supporting Resilience in Children and Families" at bounding box center [613, 455] width 249 height 55
click at [241, 131] on button "Manage Photos" at bounding box center [238, 124] width 110 height 20
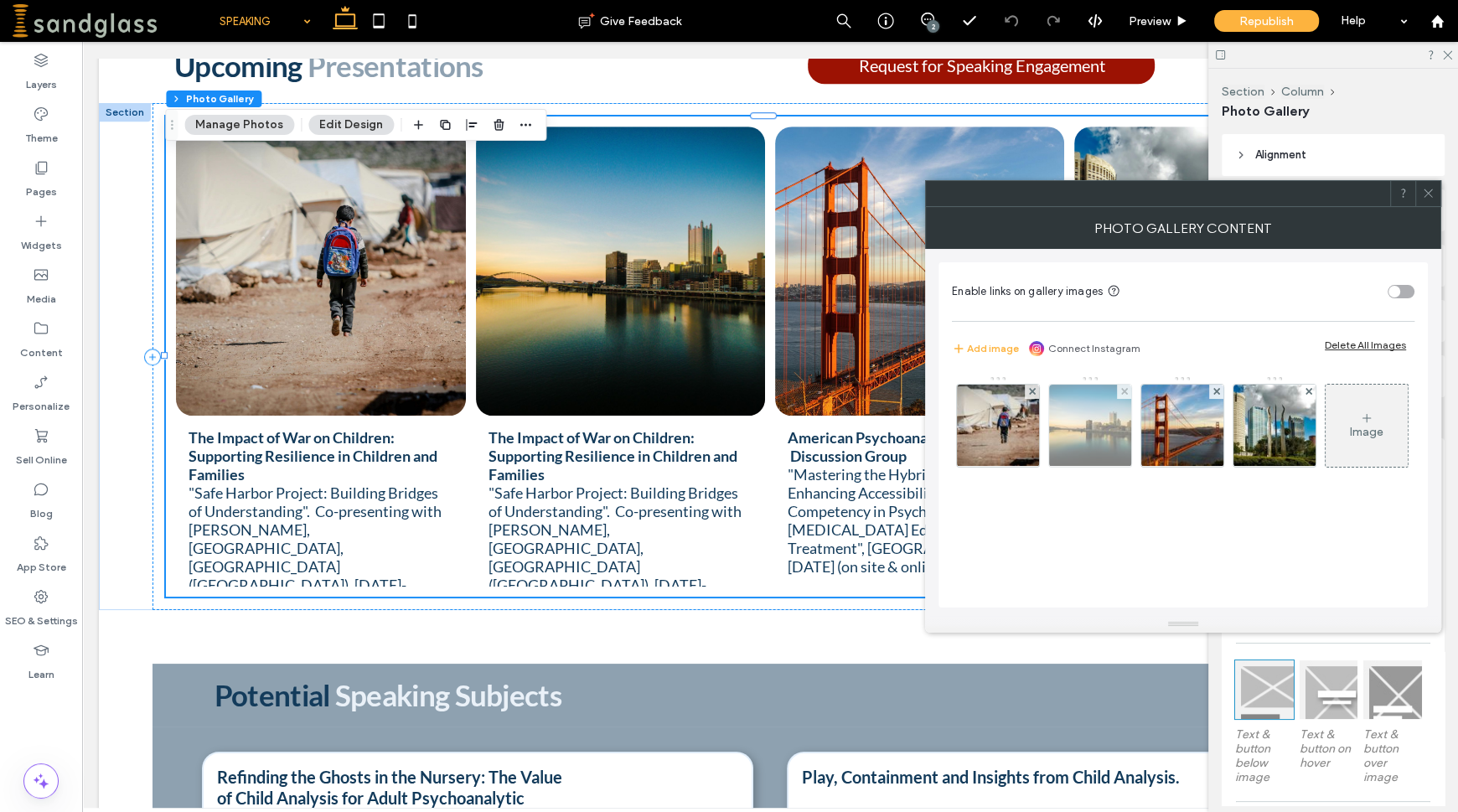
click at [1101, 436] on img at bounding box center [1089, 426] width 113 height 82
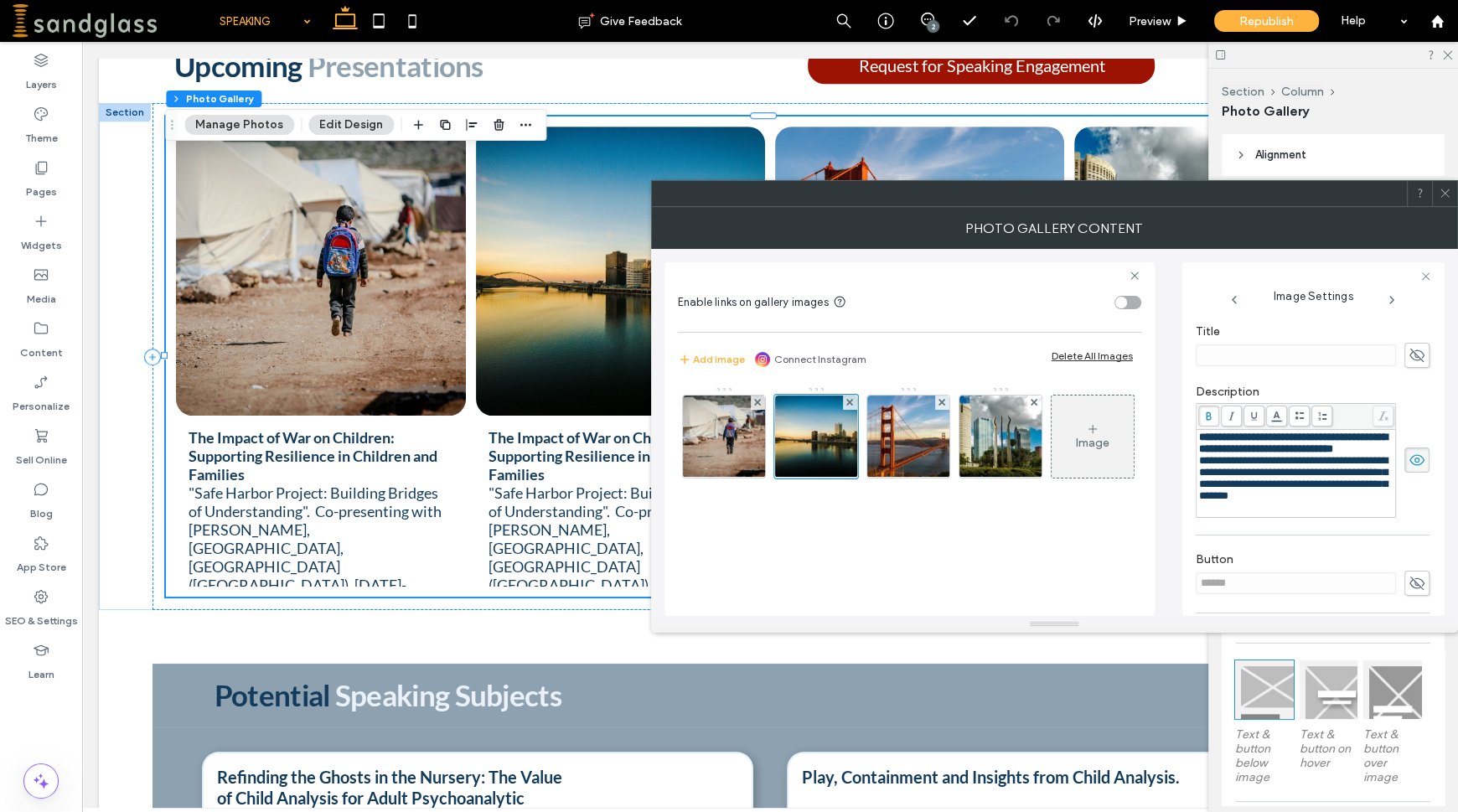
scroll to position [321, 0]
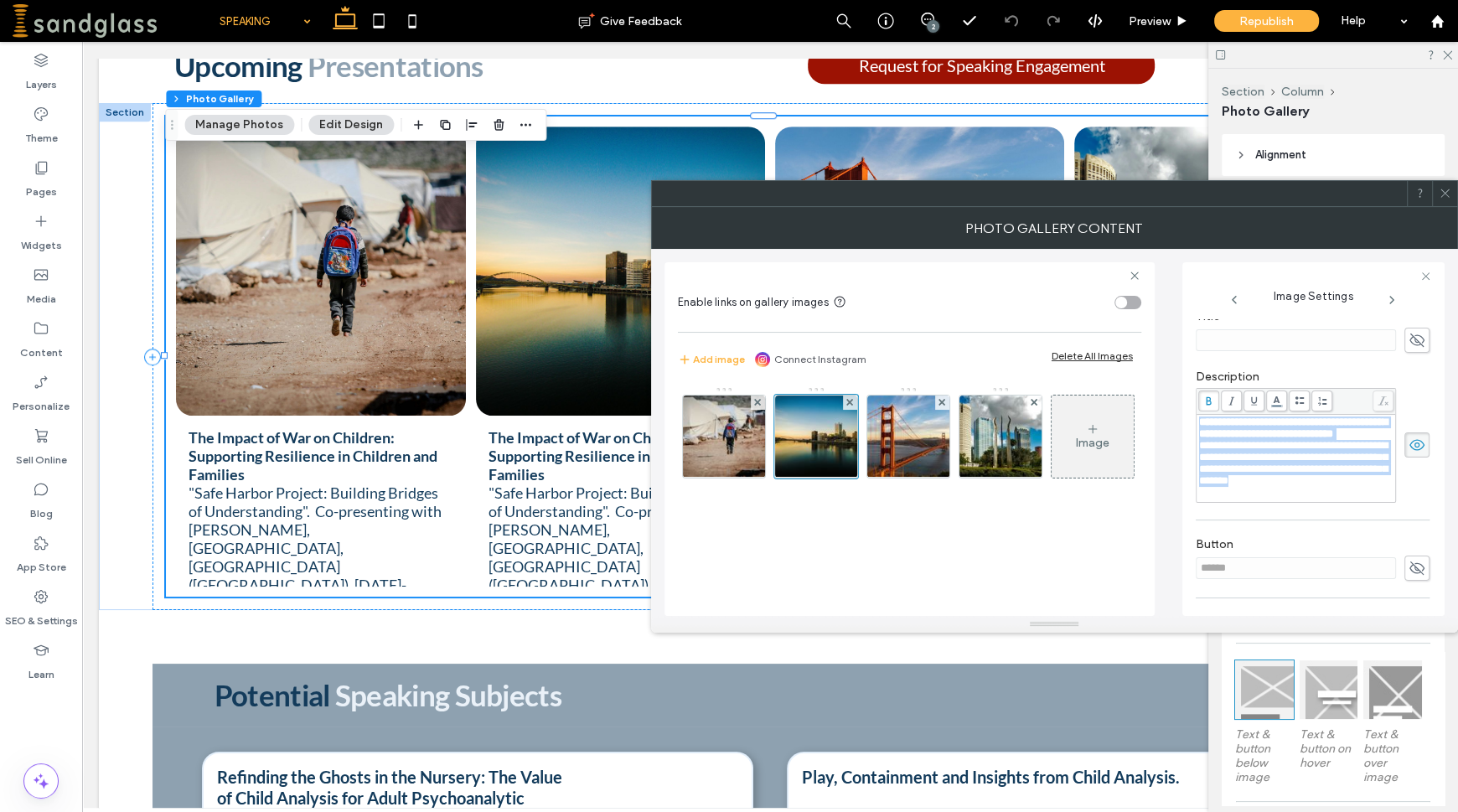
drag, startPoint x: 1200, startPoint y: 423, endPoint x: 1384, endPoint y: 512, distance: 204.4
click at [1384, 512] on div "**********" at bounding box center [1313, 435] width 234 height 150
copy div "**********"
drag, startPoint x: 1200, startPoint y: 439, endPoint x: 1348, endPoint y: 498, distance: 159.3
click at [1348, 498] on div "**********" at bounding box center [1297, 458] width 195 height 84
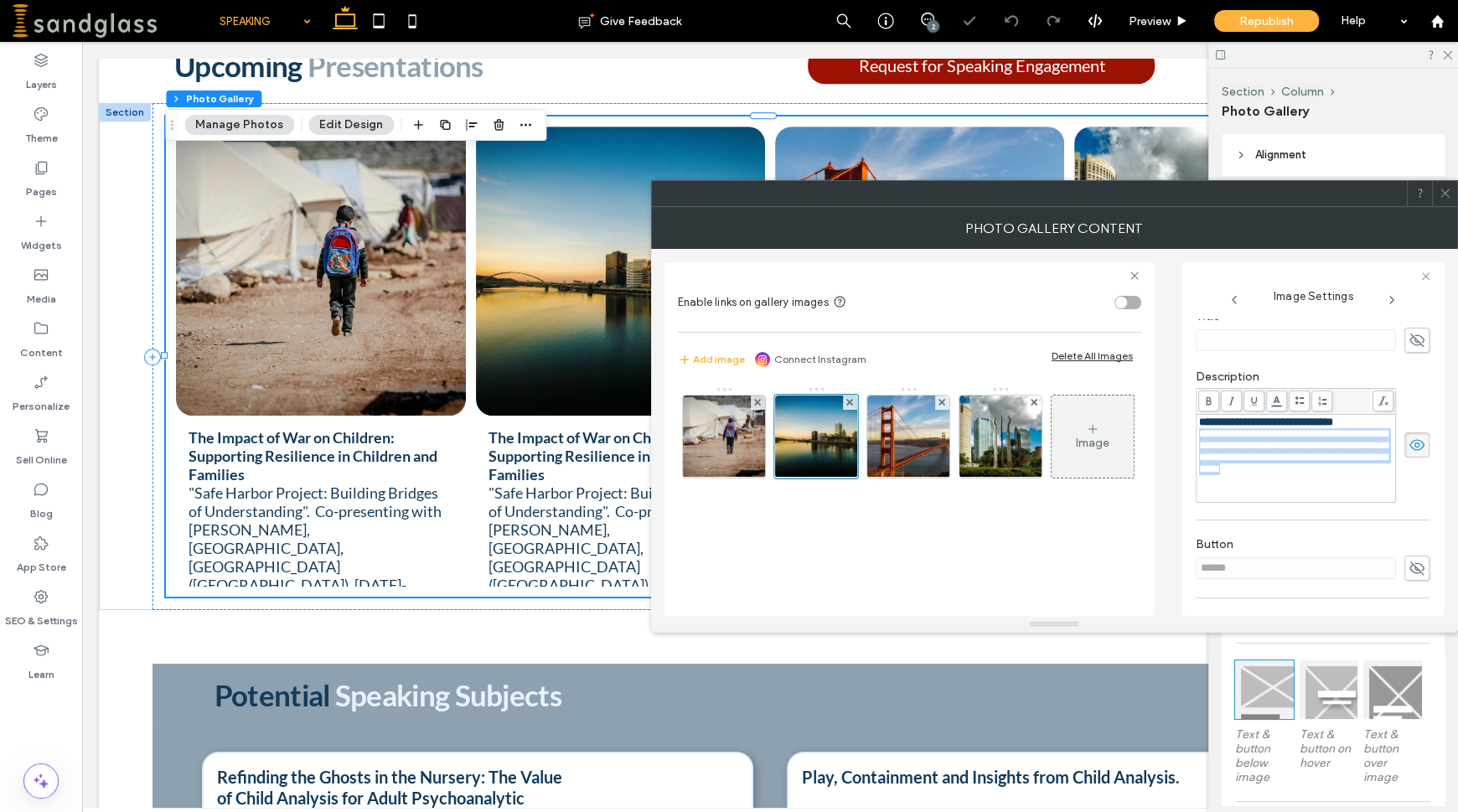
click at [1209, 404] on icon at bounding box center [1209, 400] width 10 height 10
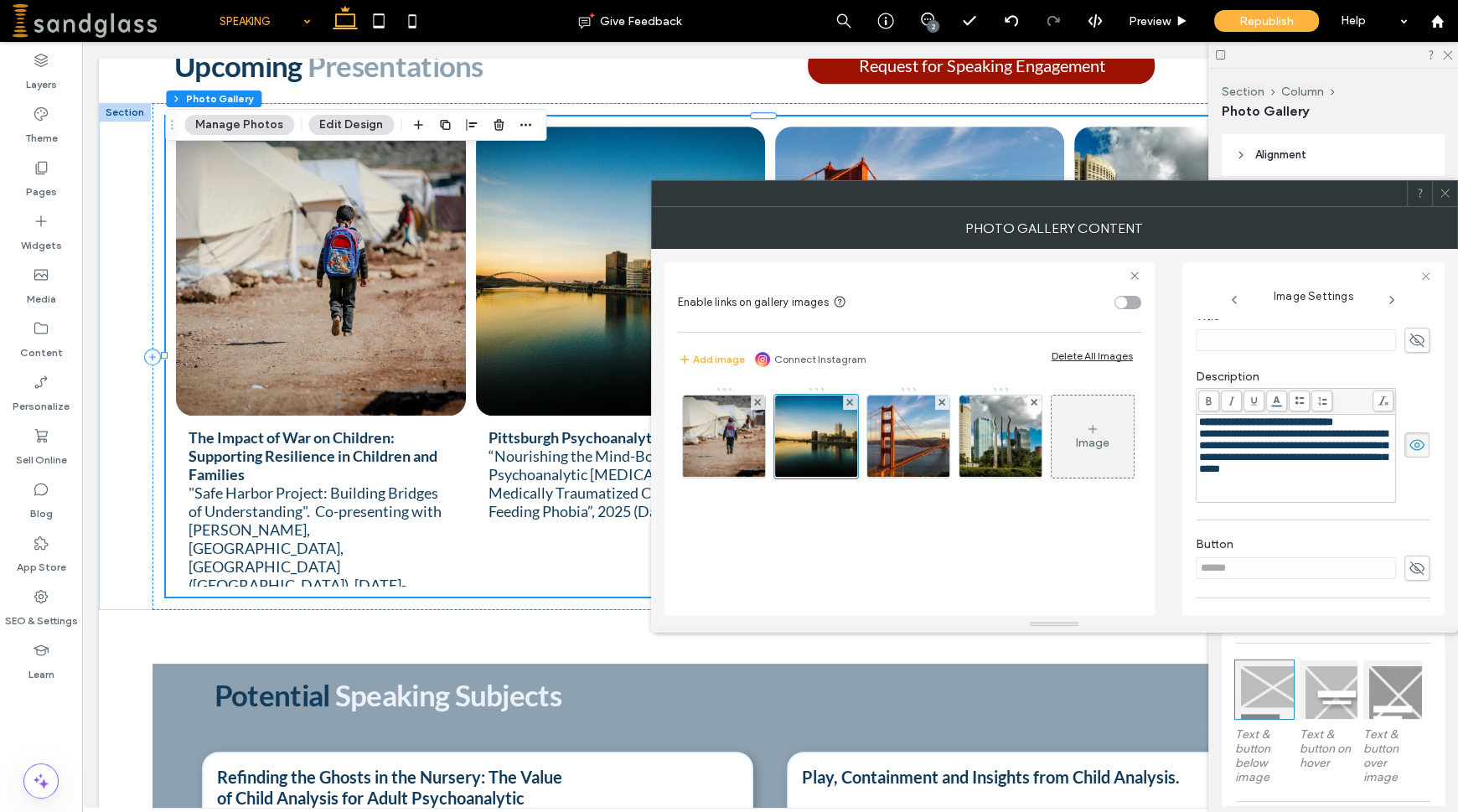
click at [1369, 423] on div "**********" at bounding box center [1297, 421] width 195 height 11
click at [1448, 190] on icon at bounding box center [1445, 193] width 12 height 12
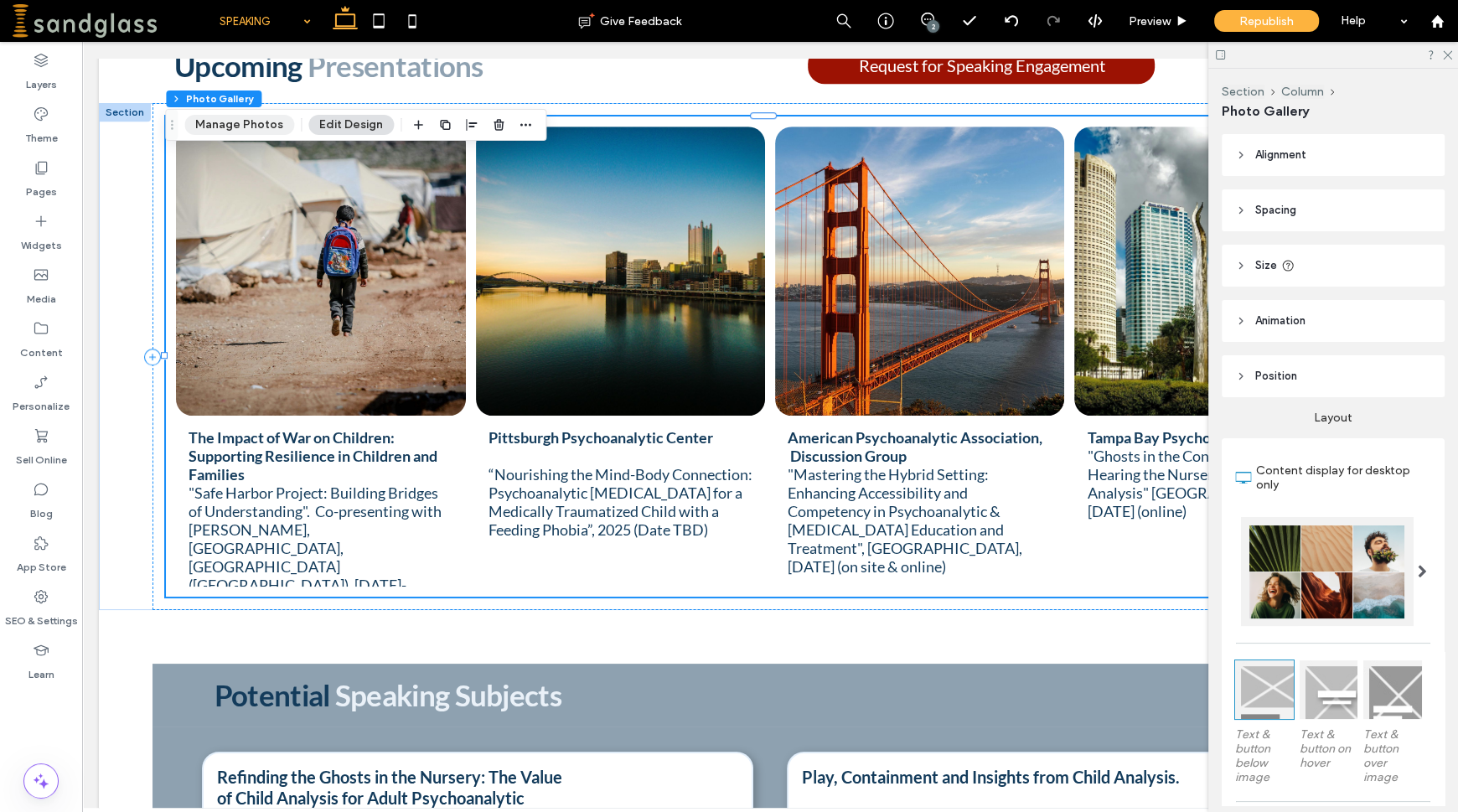
click at [230, 131] on button "Manage Photos" at bounding box center [238, 124] width 110 height 20
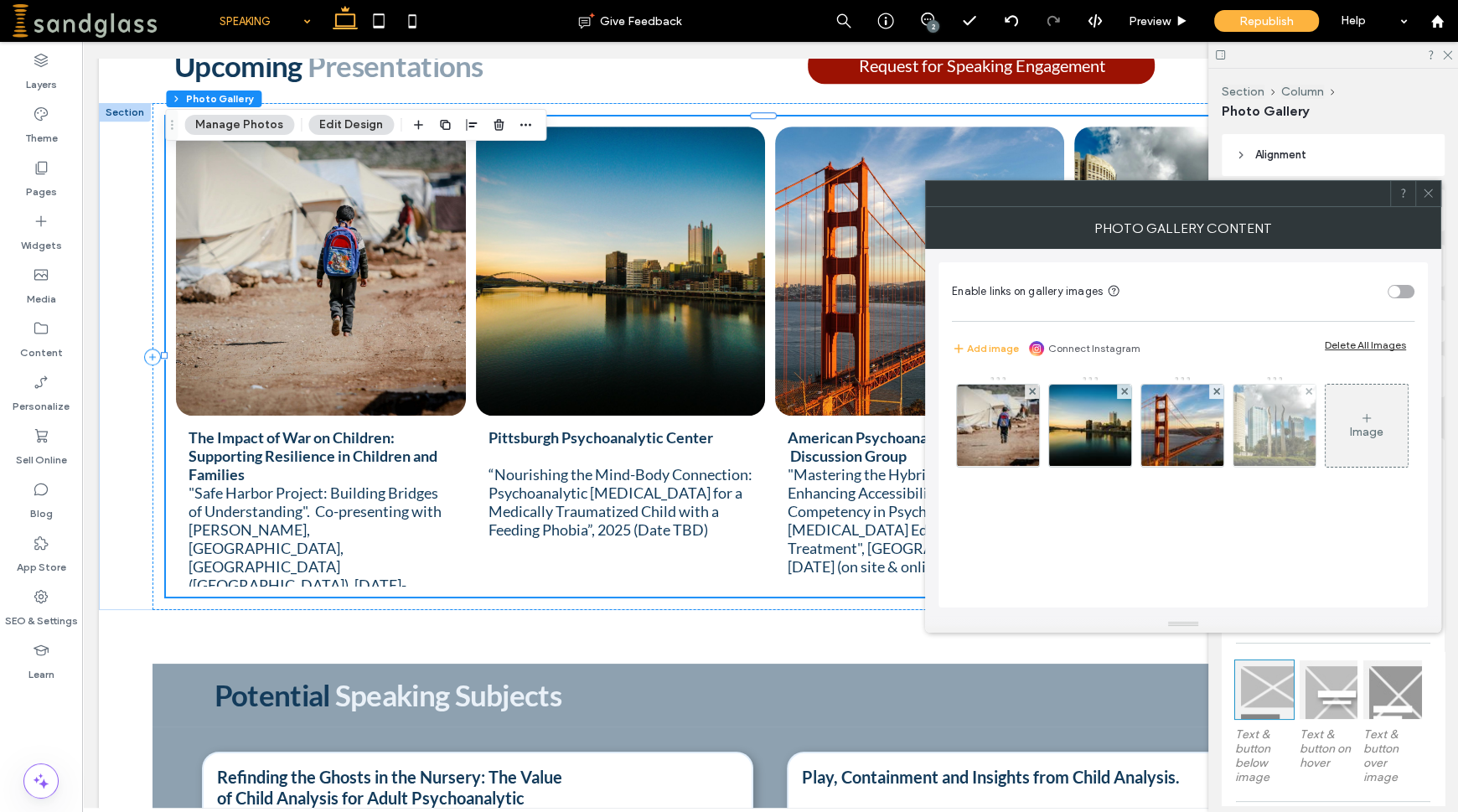
click at [1279, 409] on img at bounding box center [1275, 426] width 112 height 82
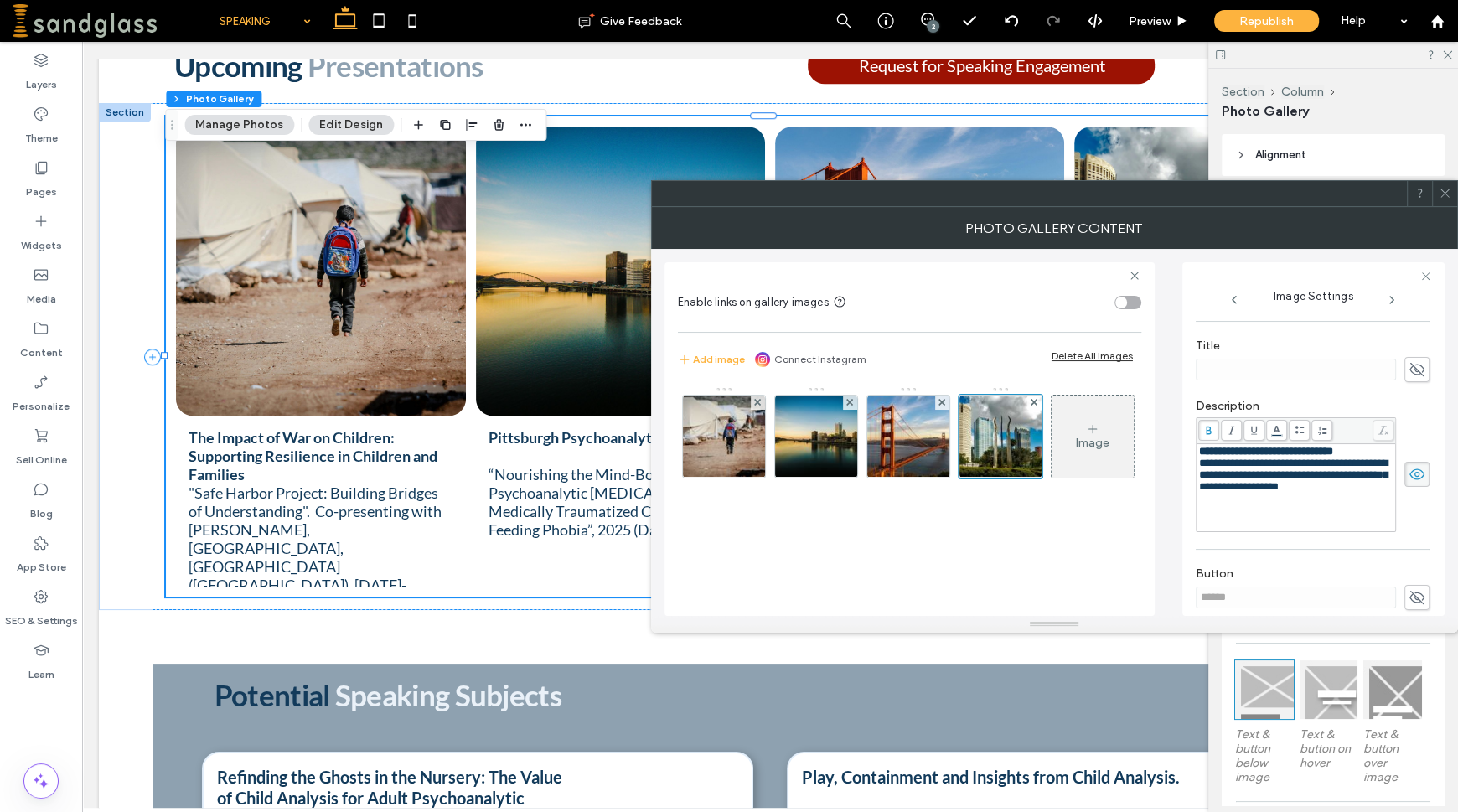
scroll to position [313, 0]
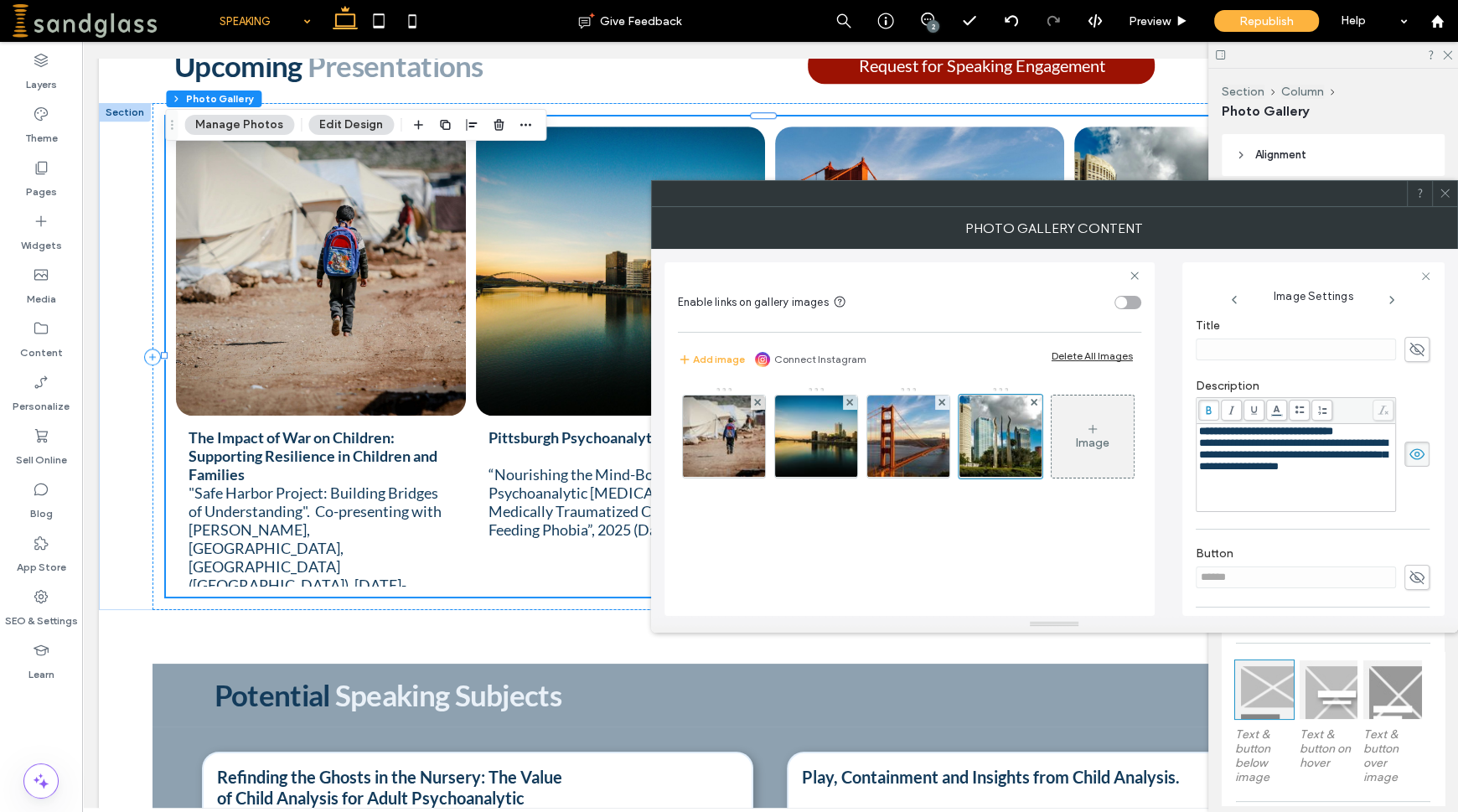
click at [1370, 440] on div "**********" at bounding box center [1297, 455] width 195 height 35
click at [1369, 434] on div "**********" at bounding box center [1297, 431] width 195 height 11
click at [1447, 195] on icon at bounding box center [1445, 193] width 12 height 12
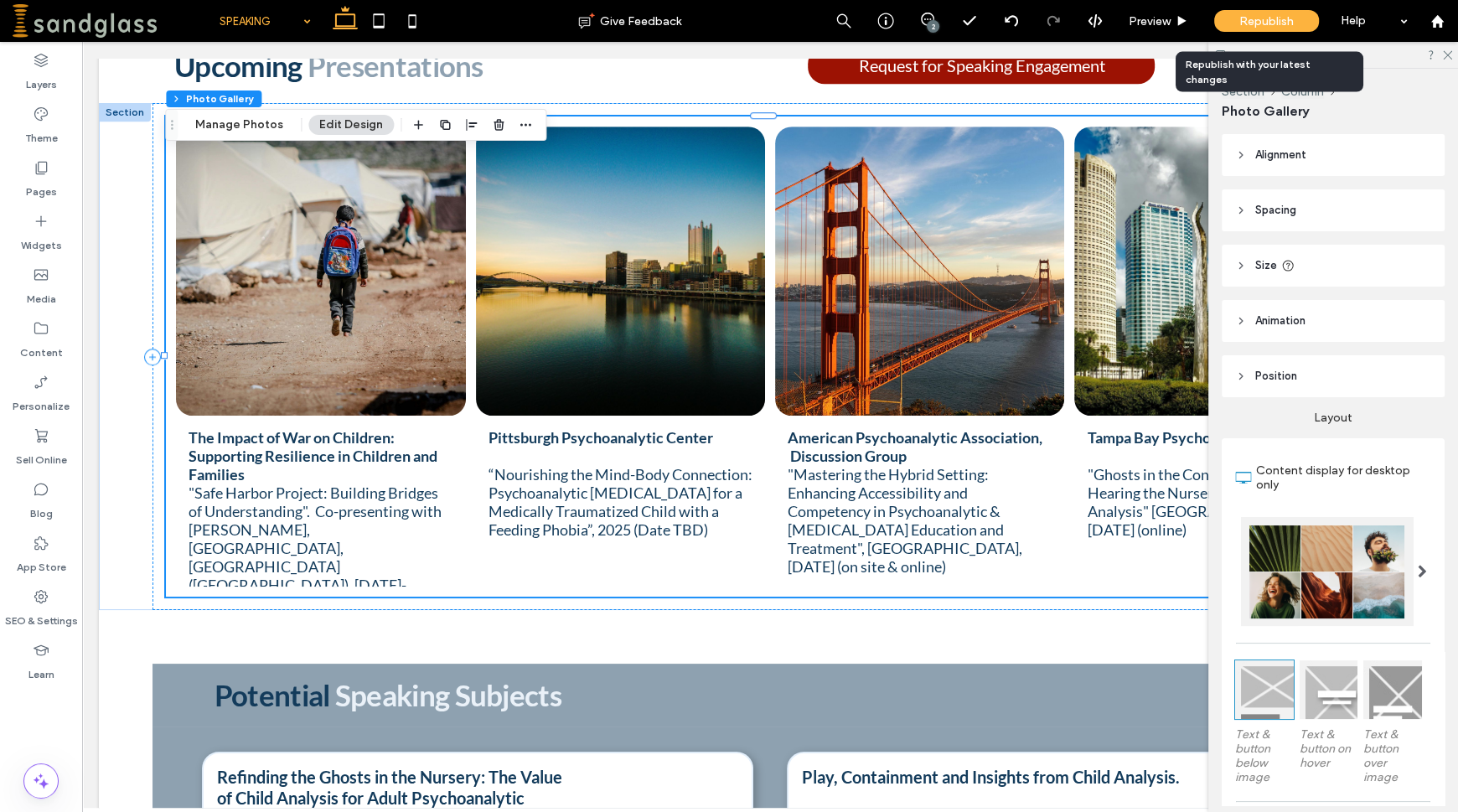
click at [1233, 16] on div "Republish" at bounding box center [1267, 20] width 105 height 22
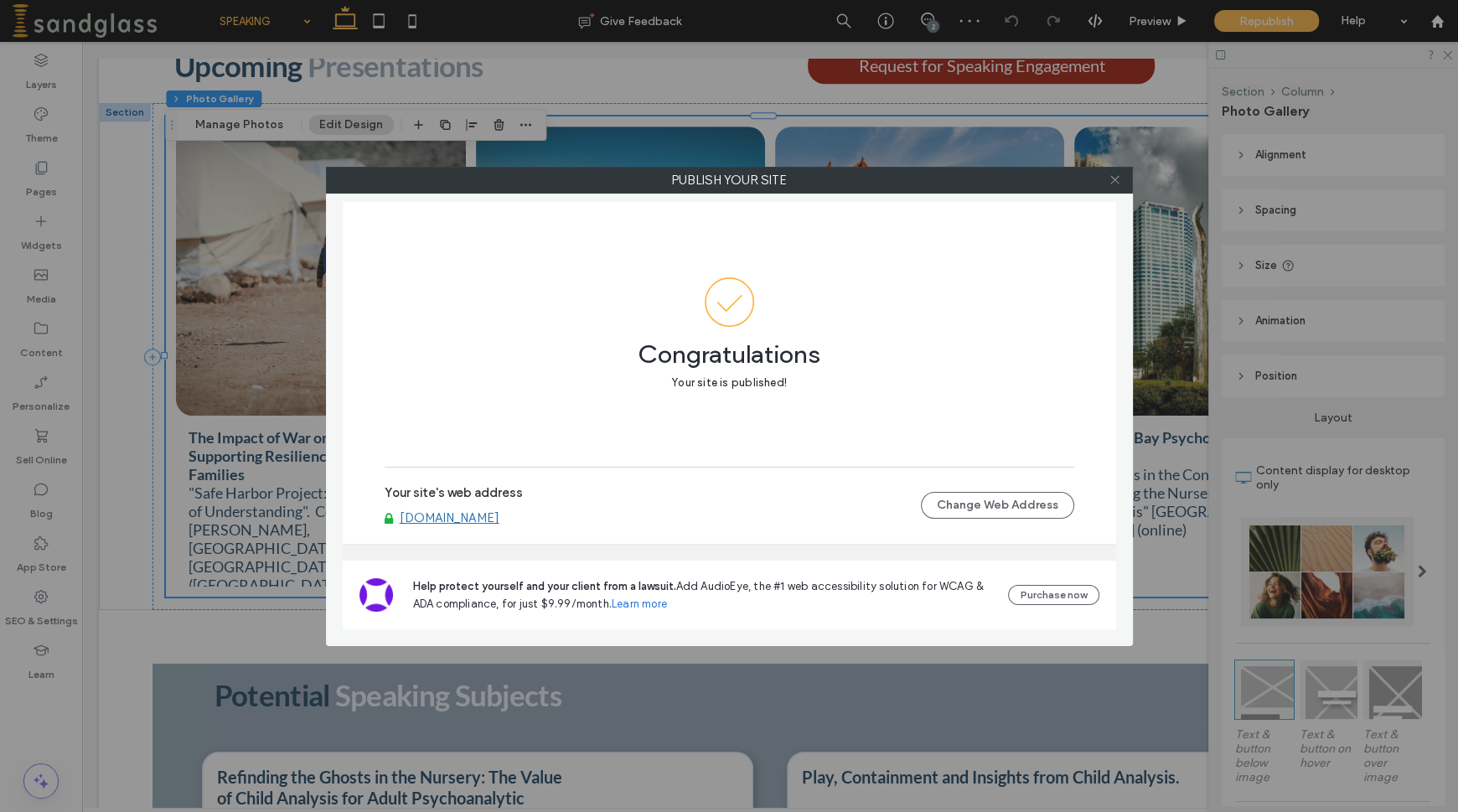
click at [1116, 178] on use at bounding box center [1115, 180] width 9 height 9
